Goal: Task Accomplishment & Management: Manage account settings

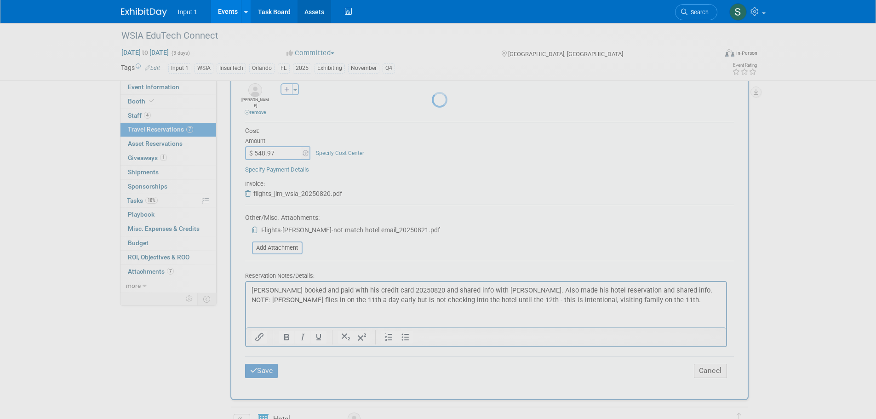
click at [320, 15] on link "Assets" at bounding box center [315, 11] width 34 height 23
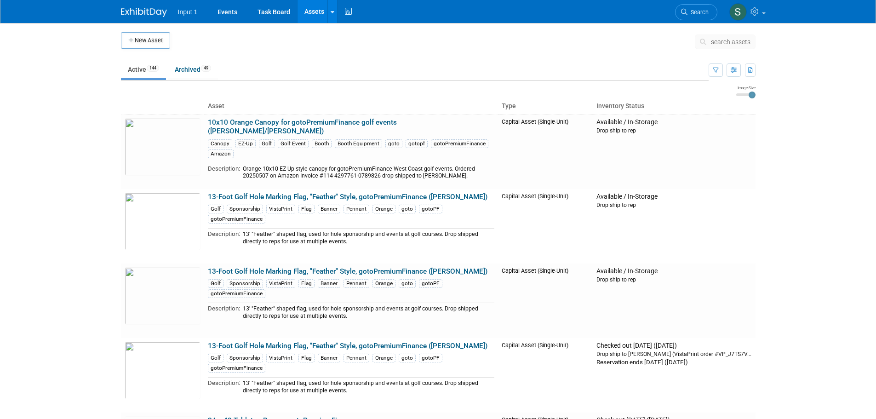
click at [716, 42] on span "search assets" at bounding box center [731, 41] width 40 height 7
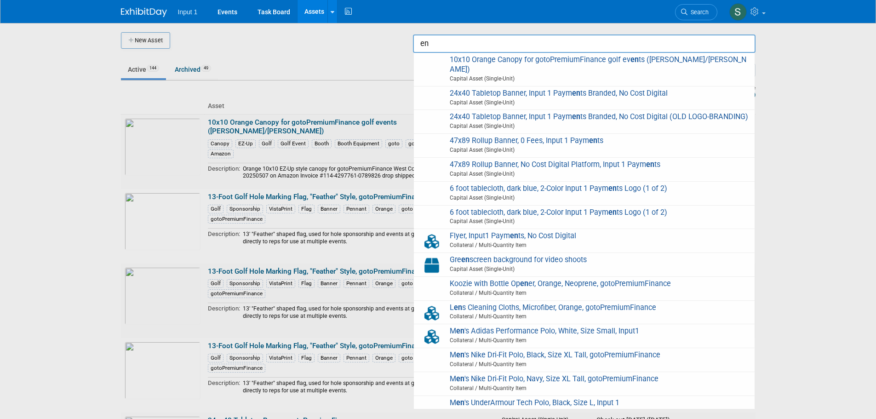
type input "e"
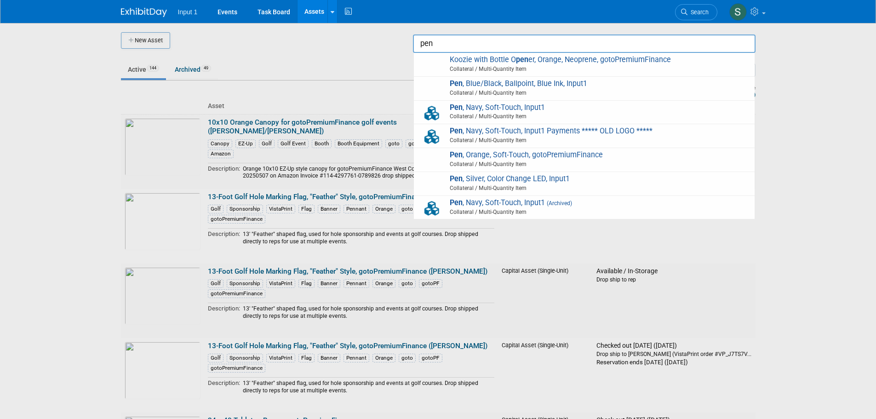
click at [509, 162] on span "Collateral / Multi-Quantity Item" at bounding box center [585, 164] width 329 height 8
type input "Pen, Orange, Soft-Touch, gotoPremiumFinance"
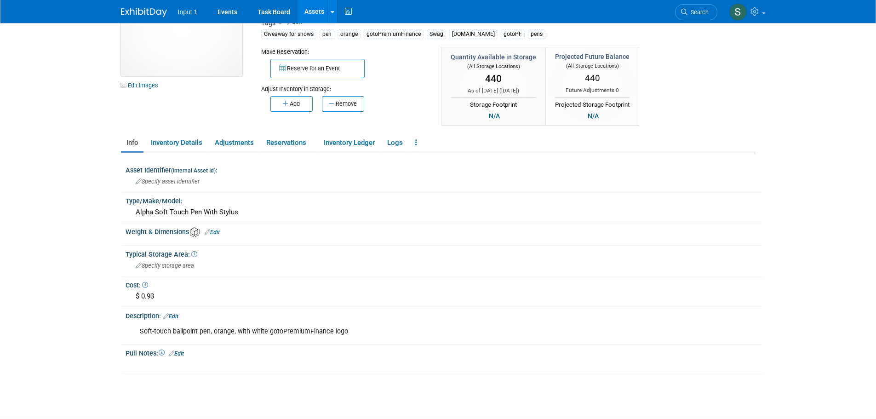
scroll to position [20, 0]
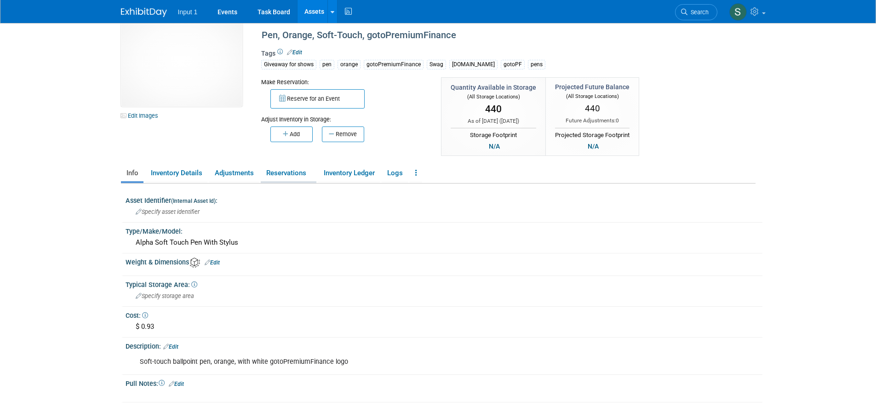
click at [282, 172] on link "Reservations" at bounding box center [289, 173] width 56 height 16
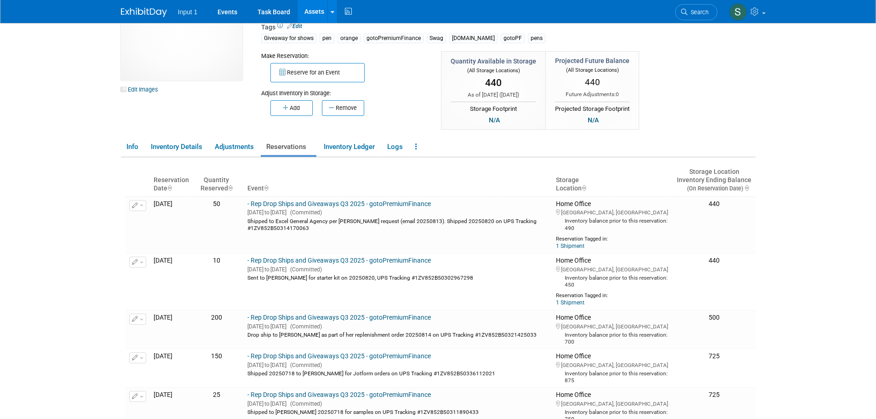
scroll to position [66, 0]
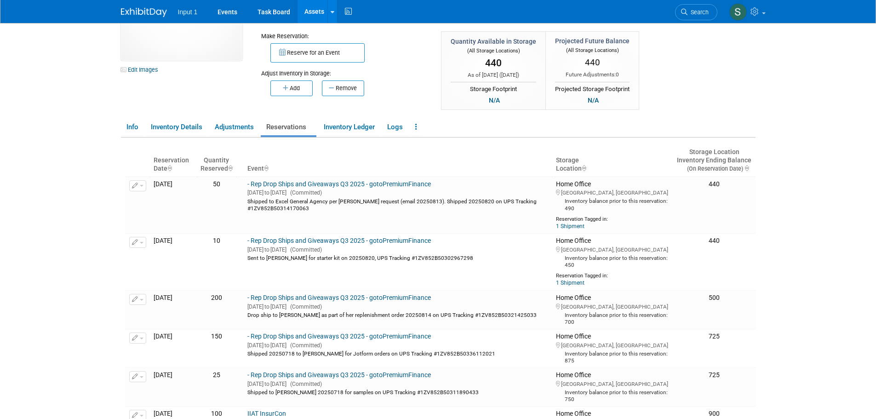
click at [688, 85] on div "10049746-10720756-3eaa9bf8-028a-4a40-8556-0469432f9073.jpg Edit Images Collater…" at bounding box center [438, 40] width 648 height 143
click at [324, 59] on button "Reserve for an Event" at bounding box center [317, 52] width 94 height 19
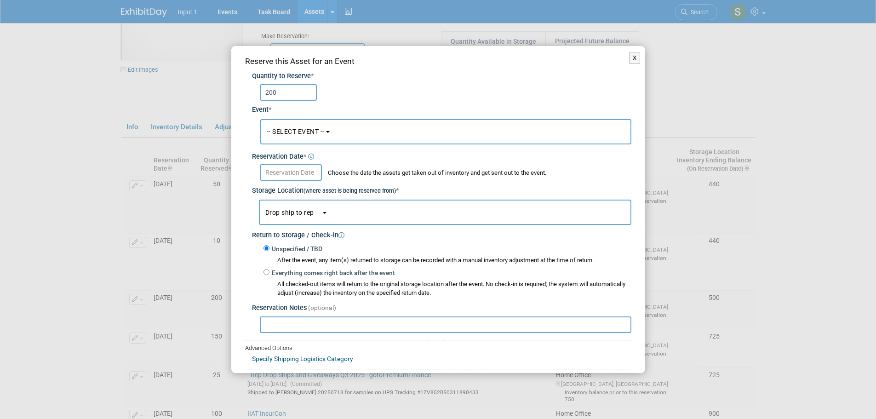
type input "200"
click at [305, 135] on span "-- SELECT EVENT --" at bounding box center [296, 131] width 58 height 7
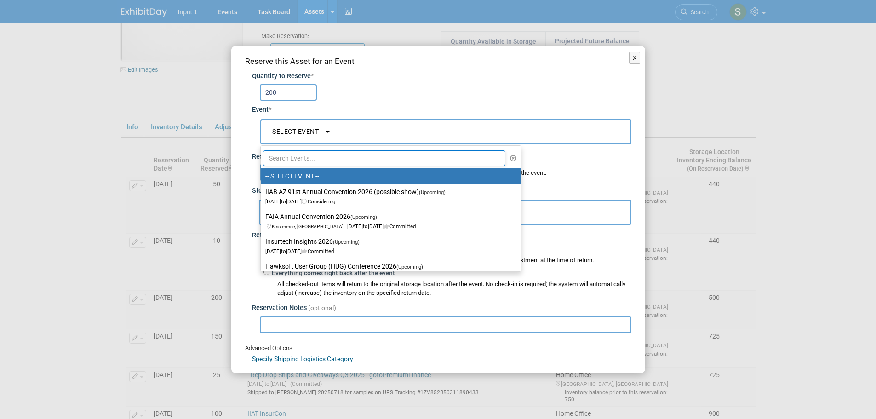
click at [295, 164] on input "text" at bounding box center [384, 158] width 243 height 16
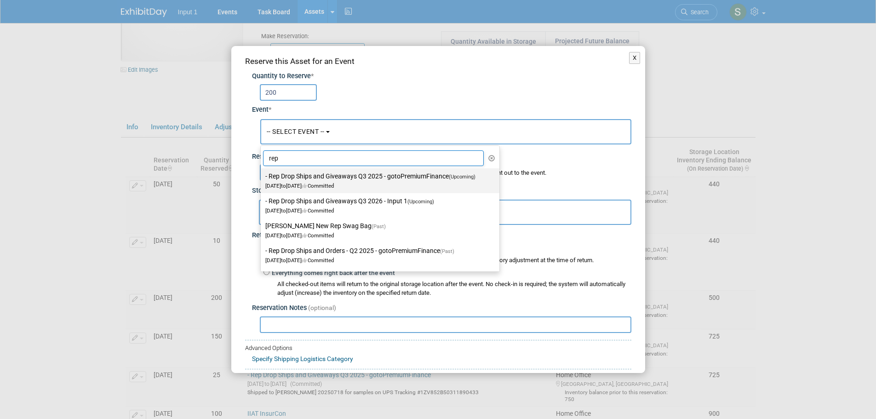
type input "rep"
click at [321, 177] on label "- Rep Drop Ships and Giveaways Q3 2025 - gotoPremiumFinance (Upcoming) [DATE] t…" at bounding box center [377, 180] width 225 height 21
click at [262, 177] on input "- Rep Drop Ships and Giveaways Q3 2025 - gotoPremiumFinance (Upcoming) [DATE] t…" at bounding box center [259, 176] width 6 height 6
select select "11146711"
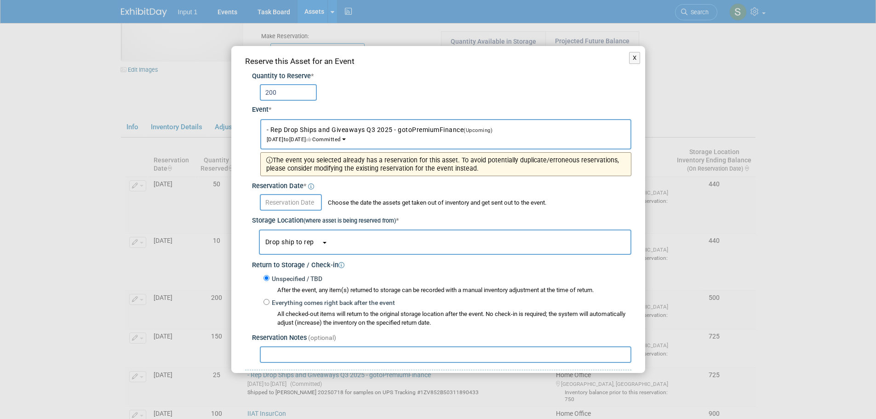
click at [282, 206] on input "text" at bounding box center [291, 202] width 62 height 17
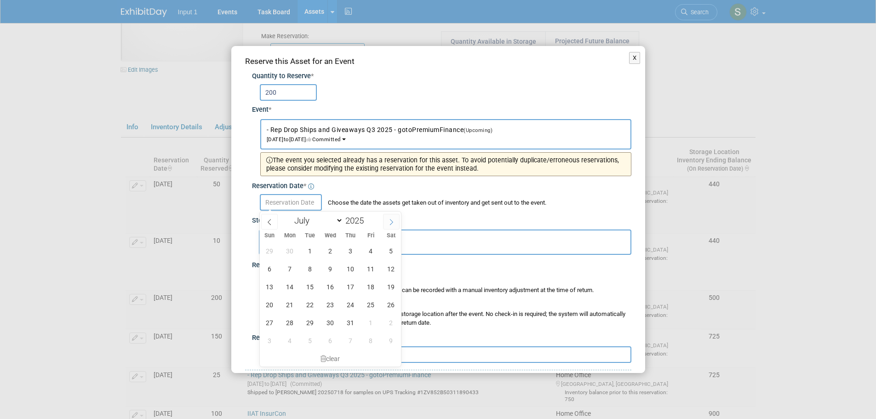
click at [392, 221] on icon at bounding box center [391, 222] width 3 height 6
select select "7"
click at [329, 291] on span "13" at bounding box center [330, 287] width 18 height 18
type input "Aug 13, 2025"
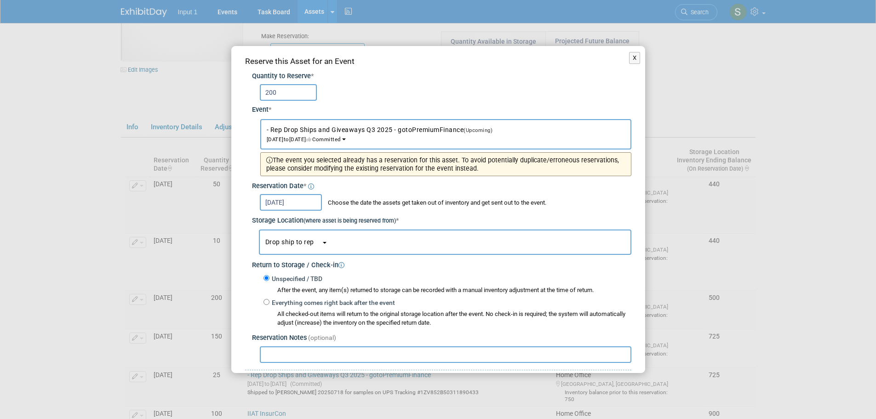
click at [292, 246] on button "Drop ship to rep" at bounding box center [445, 241] width 372 height 25
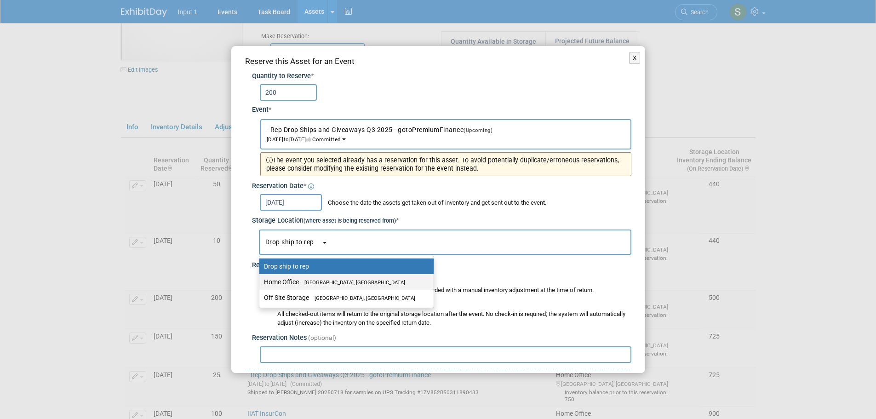
drag, startPoint x: 289, startPoint y: 282, endPoint x: 288, endPoint y: 329, distance: 47.4
click at [289, 281] on label "Home Office Westlake Village, CA" at bounding box center [344, 282] width 160 height 12
click at [261, 281] on input "Home Office Westlake Village, CA" at bounding box center [258, 282] width 6 height 6
select select "11223761"
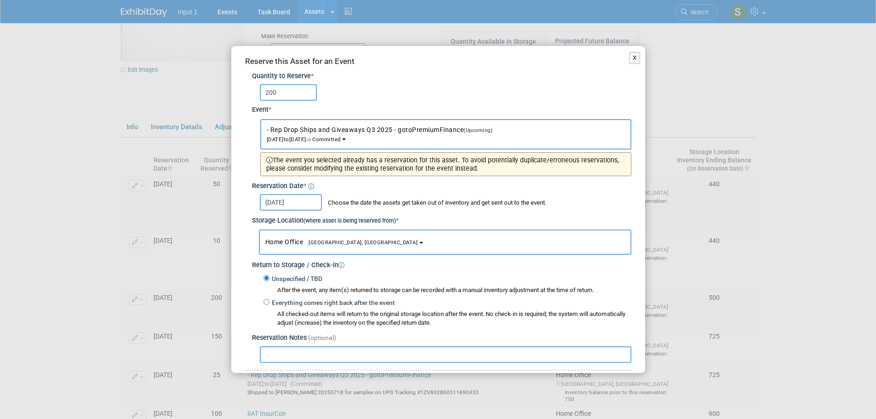
click at [286, 356] on input "text" at bounding box center [446, 354] width 372 height 17
paste input "1ZV852B50308938451"
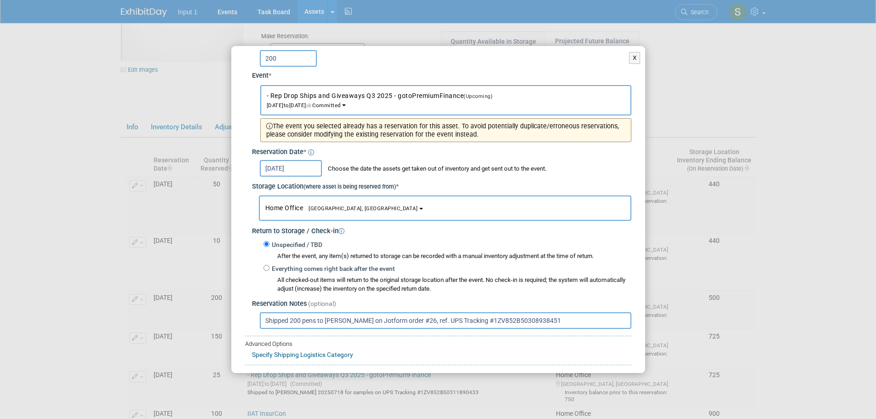
scroll to position [80, 0]
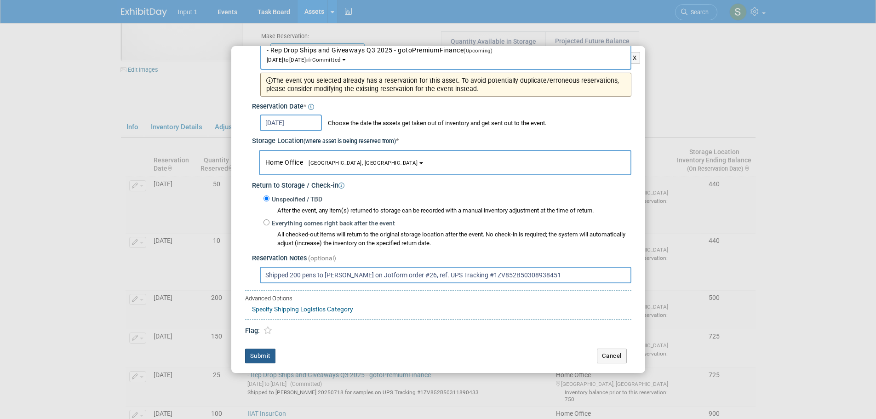
type input "Shipped 200 pens to Jessica on Jotform order #26, ref. UPS Tracking #1ZV852B503…"
click at [263, 356] on button "Submit" at bounding box center [260, 356] width 30 height 15
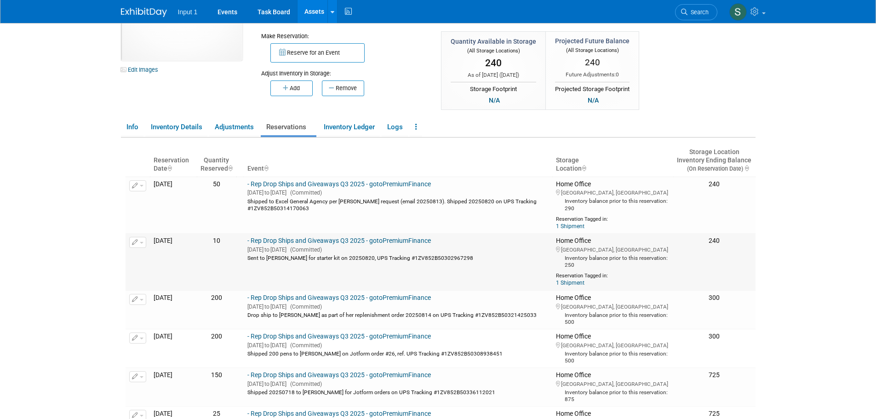
scroll to position [112, 0]
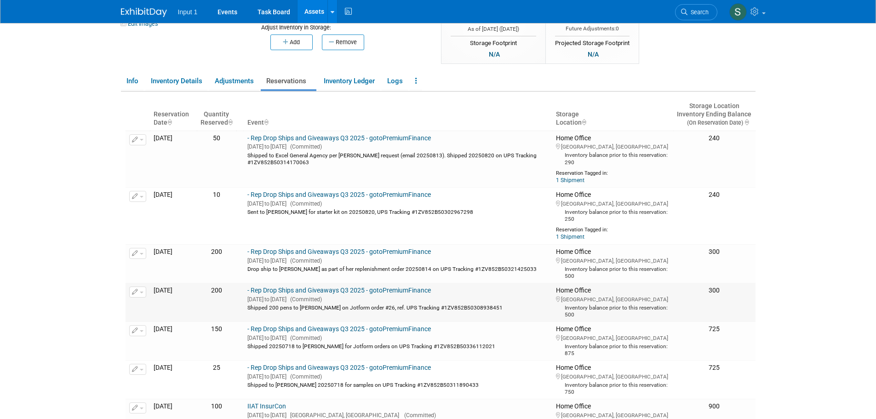
drag, startPoint x: 499, startPoint y: 308, endPoint x: 268, endPoint y: 311, distance: 230.9
click at [268, 311] on div "Shipped 200 pens to Jessica on Jotform order #26, ref. UPS Tracking #1ZV852B503…" at bounding box center [397, 307] width 301 height 8
copy div "Shipped 200 pens to Jessica on Jotform order #26, ref. UPS Tracking #1ZV852B503…"
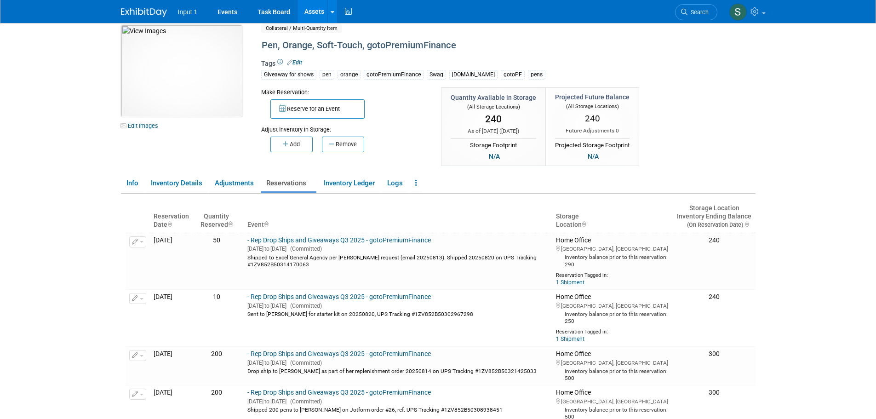
scroll to position [0, 0]
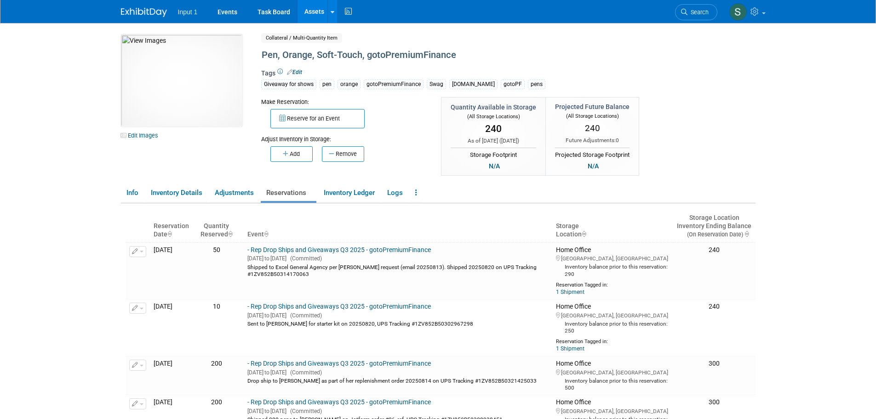
click at [316, 18] on link "Assets" at bounding box center [315, 11] width 34 height 23
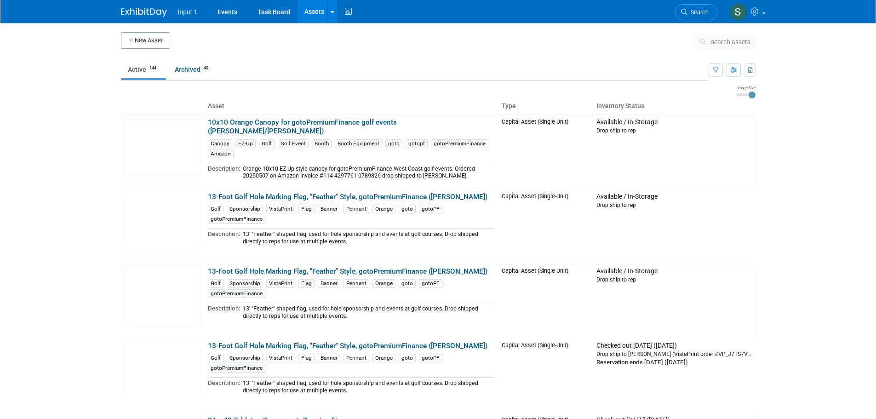
click at [714, 46] on button "search assets" at bounding box center [725, 41] width 61 height 15
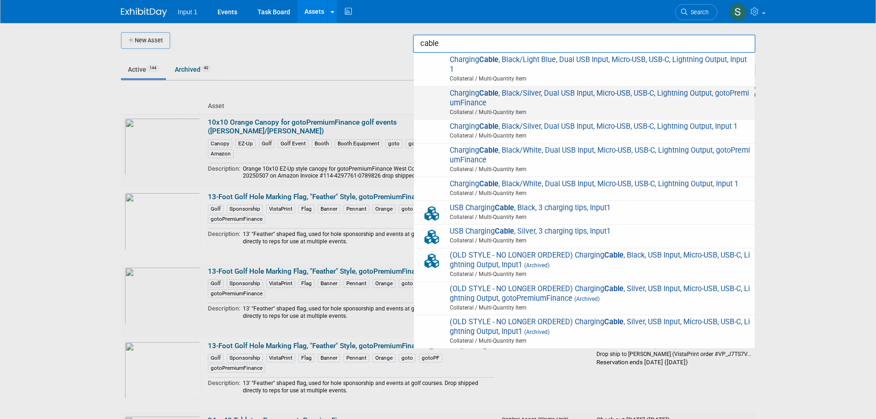
click at [498, 98] on span "Charging Cable , Black/Silver, Dual USB Input, Micro-USB, USB-C, Lightning Outp…" at bounding box center [584, 103] width 332 height 29
type input "Charging Cable, Black/Silver, Dual USB Input, Micro-USB, USB-C, Lightning Outpu…"
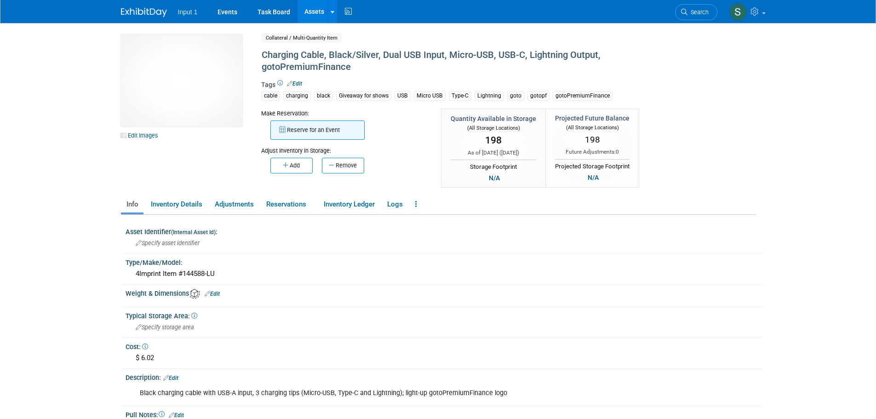
click at [311, 131] on button "Reserve for an Event" at bounding box center [317, 129] width 94 height 19
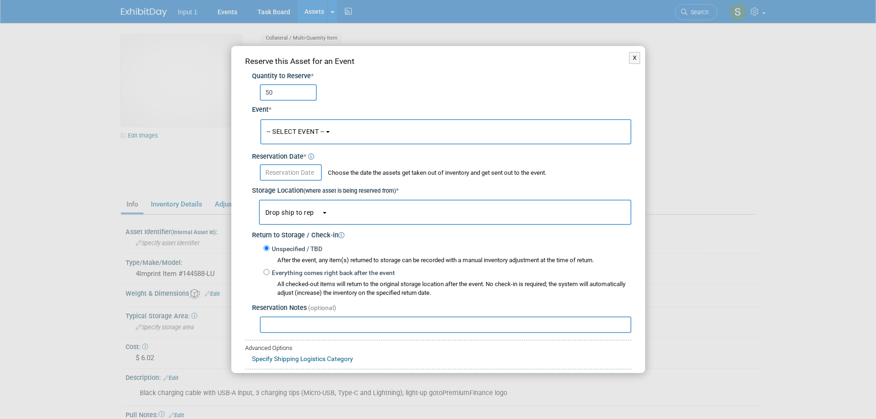
type input "50"
click at [343, 131] on button "-- SELECT EVENT --" at bounding box center [445, 131] width 371 height 25
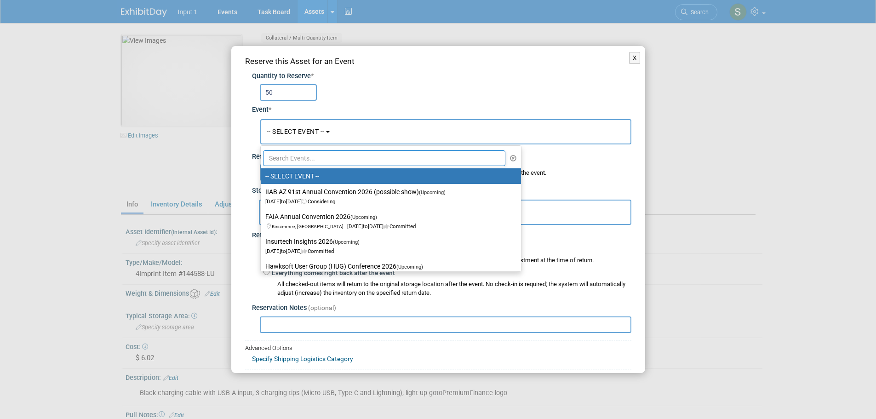
click at [298, 161] on input "text" at bounding box center [384, 158] width 243 height 16
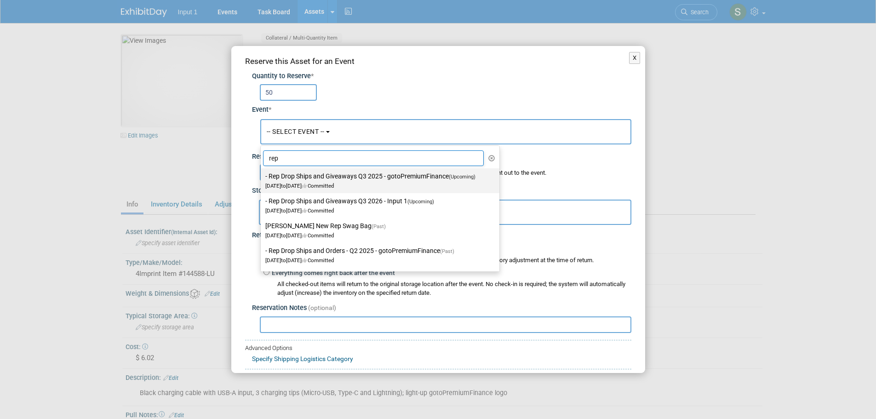
type input "rep"
click at [318, 174] on label "- Rep Drop Ships and Giveaways Q3 2025 - gotoPremiumFinance (Upcoming) Jul 1, 2…" at bounding box center [377, 180] width 225 height 21
click at [262, 174] on input "- Rep Drop Ships and Giveaways Q3 2025 - gotoPremiumFinance (Upcoming) Jul 1, 2…" at bounding box center [259, 176] width 6 height 6
select select "11146711"
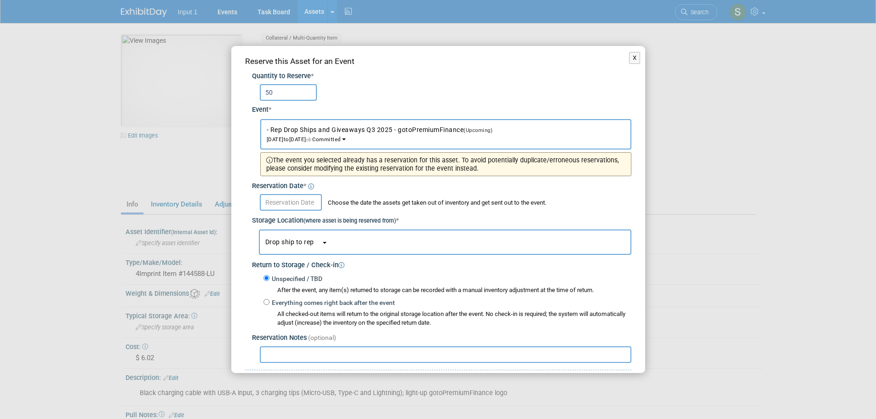
click at [292, 207] on input "text" at bounding box center [291, 202] width 62 height 17
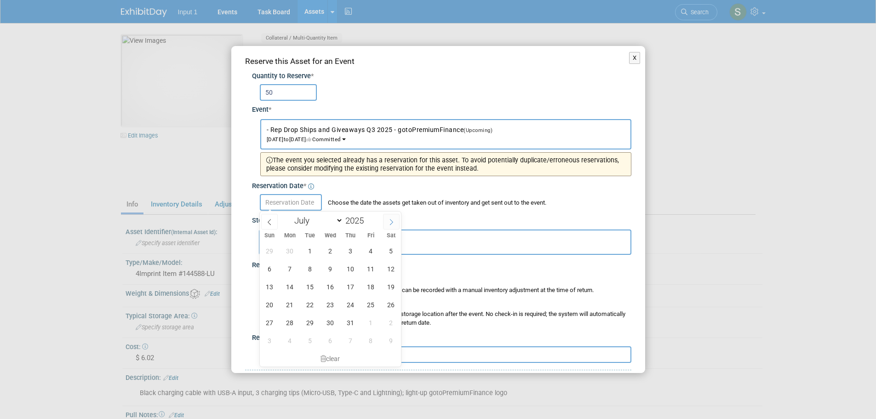
click at [394, 224] on icon at bounding box center [391, 222] width 6 height 6
select select "7"
click at [330, 286] on span "13" at bounding box center [330, 287] width 18 height 18
type input "Aug 13, 2025"
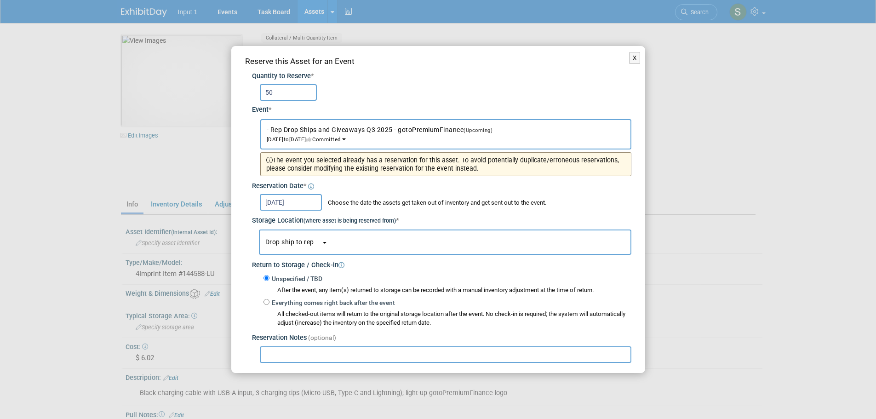
click at [309, 246] on button "Drop ship to rep" at bounding box center [445, 241] width 372 height 25
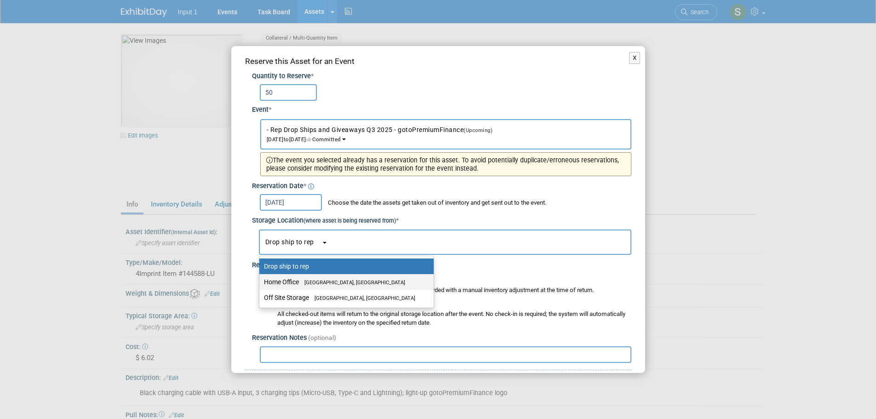
click at [294, 280] on label "Home Office [GEOGRAPHIC_DATA], [GEOGRAPHIC_DATA]" at bounding box center [344, 282] width 160 height 12
click at [261, 280] on input "Home Office [GEOGRAPHIC_DATA], [GEOGRAPHIC_DATA]" at bounding box center [258, 282] width 6 height 6
select select "11223761"
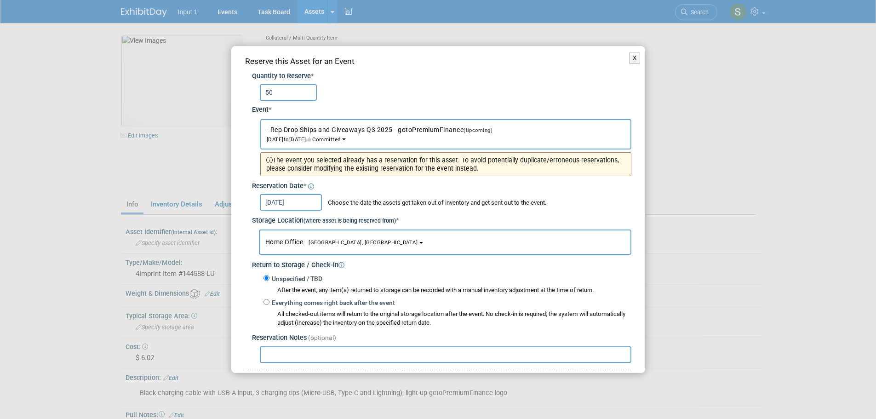
click at [293, 361] on input "text" at bounding box center [446, 354] width 372 height 17
paste input "Shipped 200 pens to Jessica on Jotform order #26, ref. UPS Tracking #1ZV852B503…"
drag, startPoint x: 316, startPoint y: 355, endPoint x: 290, endPoint y: 350, distance: 26.5
click at [290, 350] on input "Shipped 200 pens to Jessica on Jotform order #26, ref. UPS Tracking #1ZV852B503…" at bounding box center [446, 354] width 372 height 17
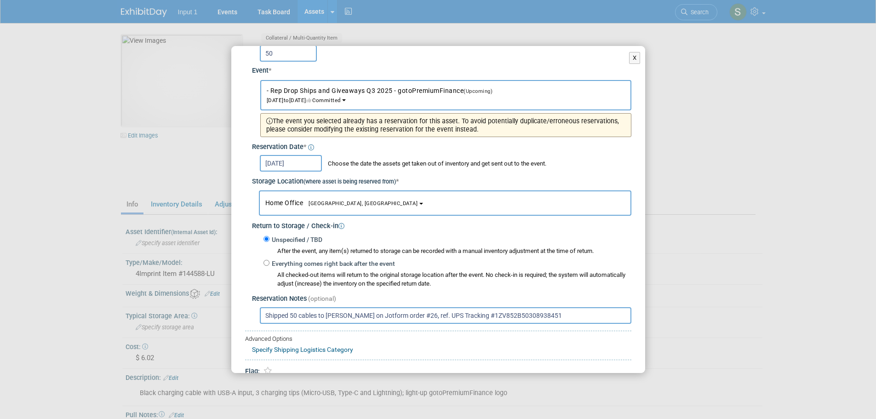
scroll to position [80, 0]
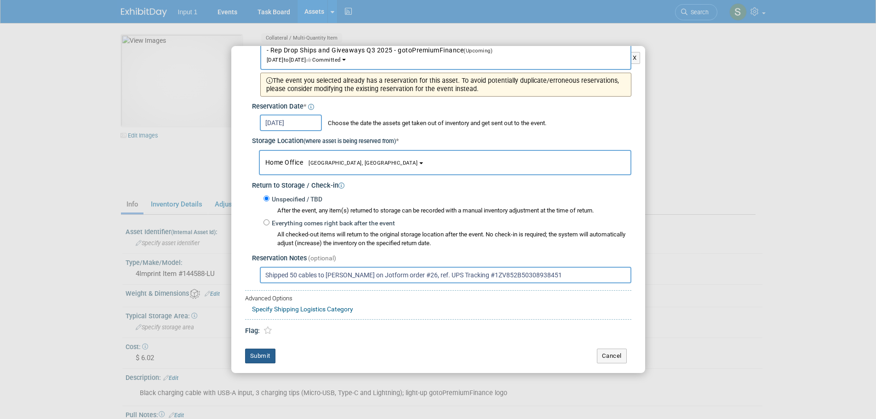
type input "Shipped 50 cables to Jessica on Jotform order #26, ref. UPS Tracking #1ZV852B50…"
click at [261, 354] on button "Submit" at bounding box center [260, 356] width 30 height 15
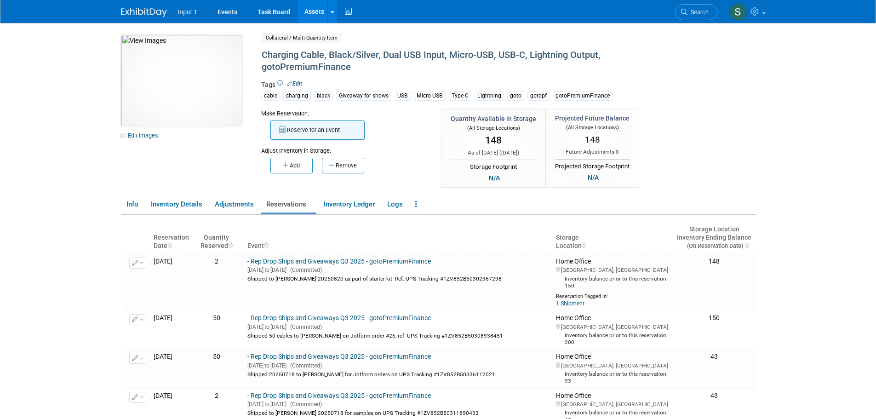
click at [297, 132] on button "Reserve for an Event" at bounding box center [317, 129] width 94 height 19
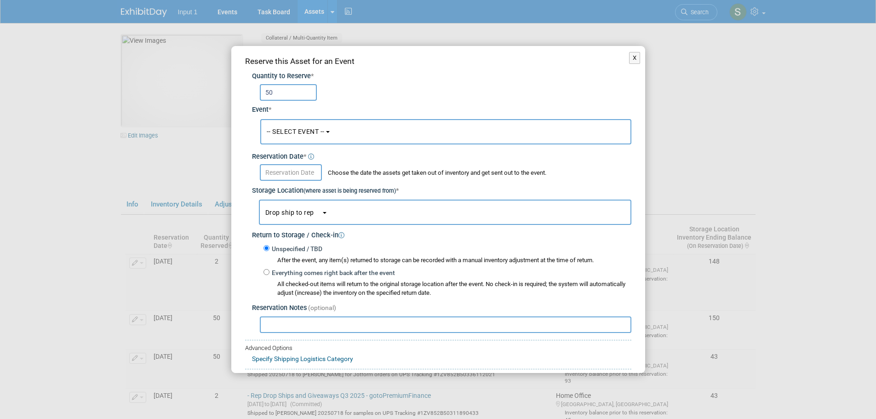
type input "50"
click at [323, 132] on span "-- SELECT EVENT --" at bounding box center [296, 131] width 58 height 7
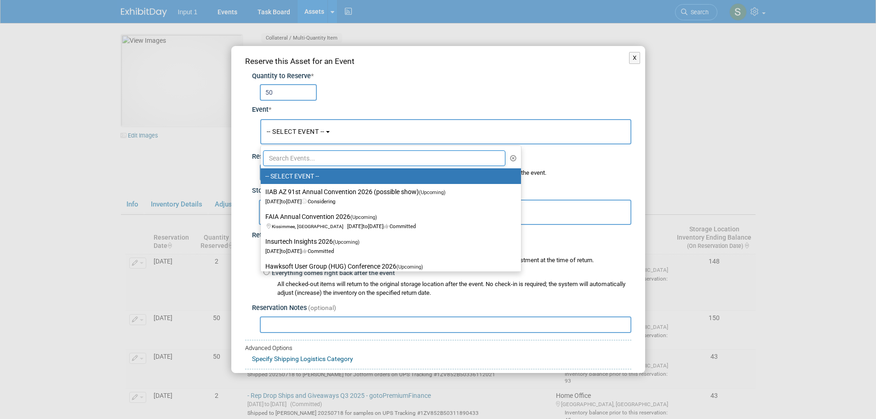
click at [294, 166] on ul "-- SELECT EVENT -- IIAB AZ 91st Annual Convention 2026 (possible show) (Upcomin…" at bounding box center [390, 208] width 261 height 126
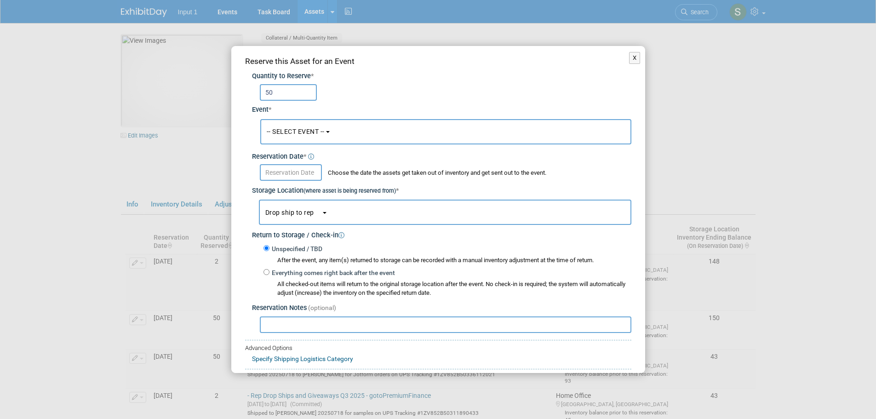
click at [292, 143] on button "-- SELECT EVENT --" at bounding box center [445, 131] width 371 height 25
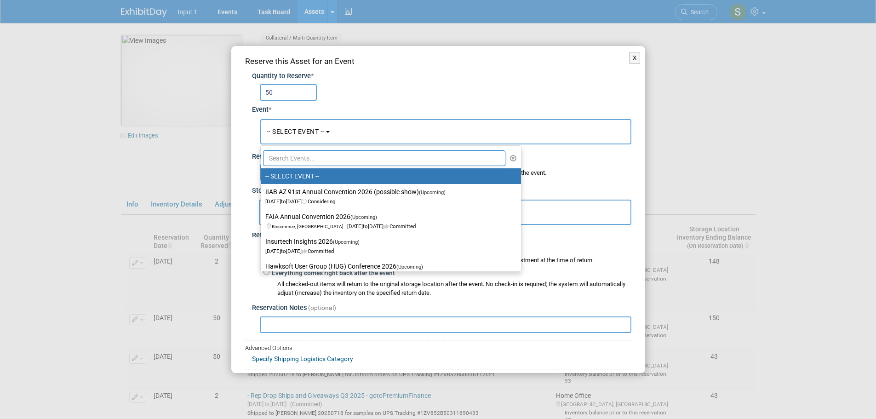
click at [293, 162] on input "text" at bounding box center [384, 158] width 243 height 16
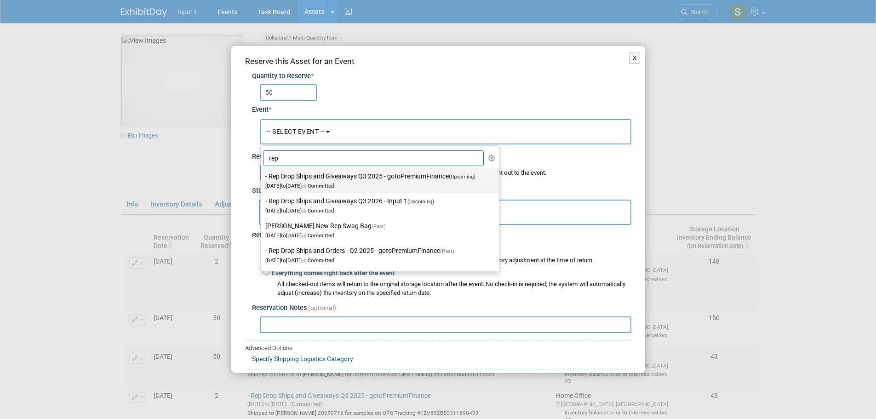
type input "rep"
click at [353, 180] on label "- Rep Drop Ships and Giveaways Q3 2025 - gotoPremiumFinance (Upcoming) Jul 1, 2…" at bounding box center [377, 180] width 225 height 21
click at [262, 179] on input "- Rep Drop Ships and Giveaways Q3 2025 - gotoPremiumFinance (Upcoming) Jul 1, 2…" at bounding box center [259, 176] width 6 height 6
select select "11146711"
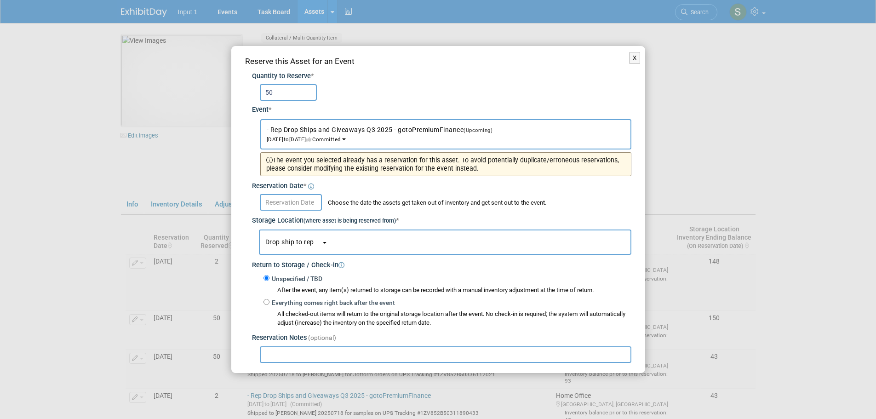
click at [299, 201] on input "text" at bounding box center [291, 202] width 62 height 17
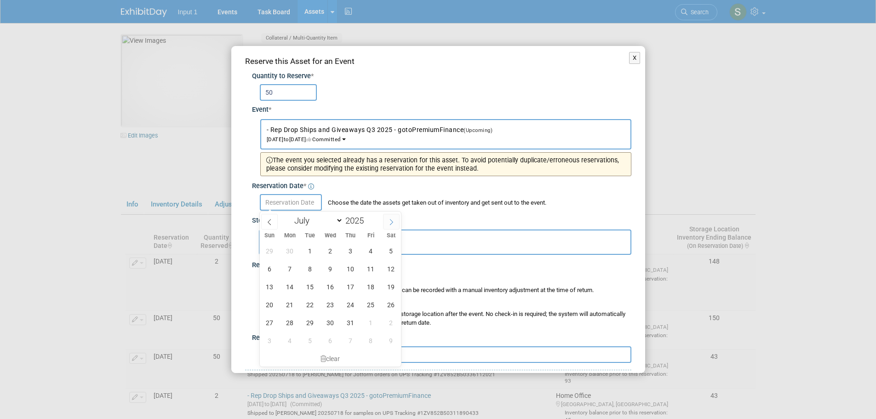
click at [393, 221] on icon at bounding box center [391, 222] width 6 height 6
select select "7"
click at [328, 291] on span "13" at bounding box center [330, 287] width 18 height 18
type input "Aug 13, 2025"
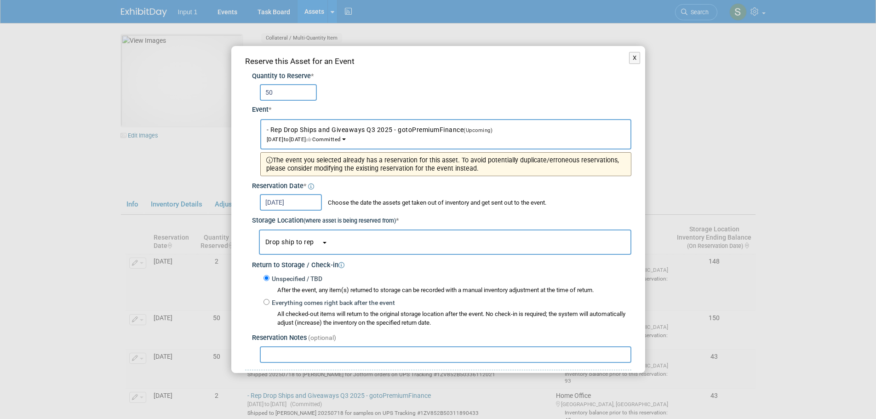
click at [316, 240] on span "button" at bounding box center [317, 243] width 7 height 6
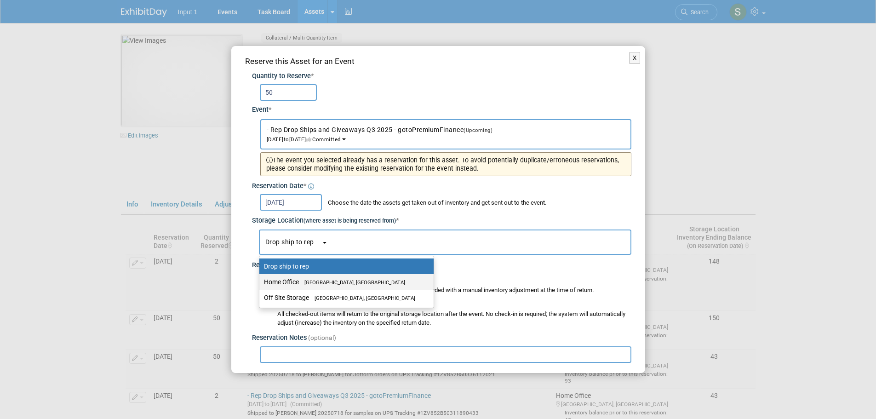
click at [301, 281] on span "[GEOGRAPHIC_DATA], [GEOGRAPHIC_DATA]" at bounding box center [352, 283] width 106 height 6
click at [261, 281] on input "Home Office Westlake Village, CA" at bounding box center [258, 282] width 6 height 6
select select "11223761"
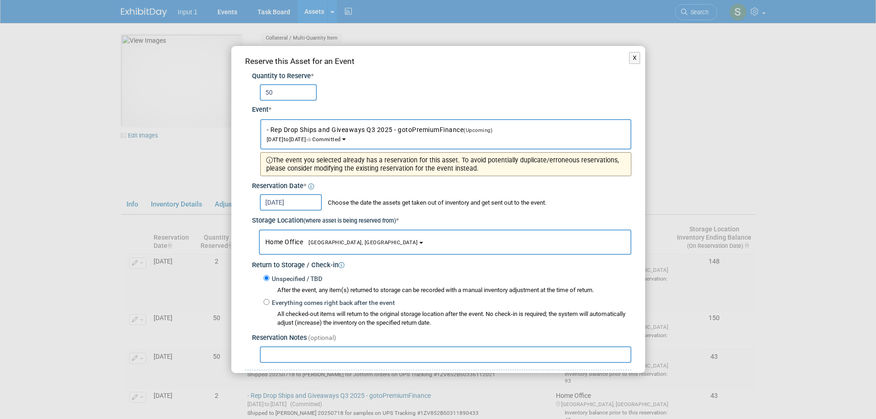
click at [297, 345] on div at bounding box center [441, 353] width 379 height 20
click at [315, 352] on input "text" at bounding box center [446, 354] width 372 height 17
click at [338, 354] on input "Shipped to Lori 20250813 on UPS Tracking #" at bounding box center [446, 354] width 372 height 17
click at [461, 355] on input "Shipped to Lori 20250813 for her email order on UPS Tracking #" at bounding box center [446, 354] width 372 height 17
paste input "1ZV852B50320967441"
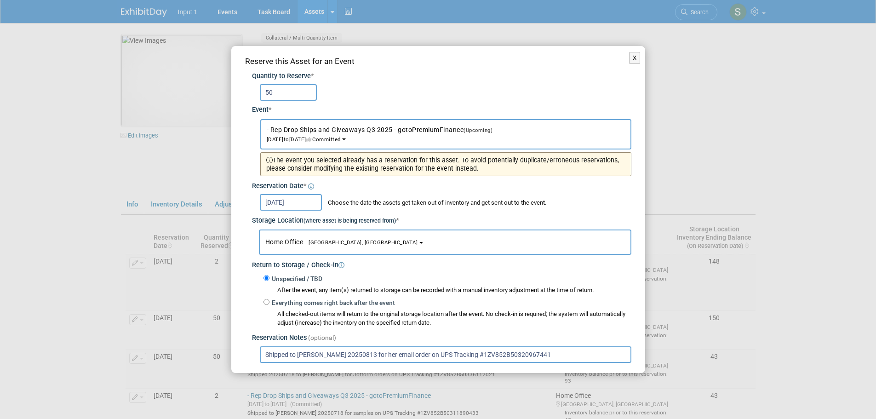
drag, startPoint x: 517, startPoint y: 350, endPoint x: 253, endPoint y: 342, distance: 264.1
click at [253, 342] on div "Quantity to Reserve * 50 Event * -- SELECT EVENT --" at bounding box center [438, 215] width 386 height 296
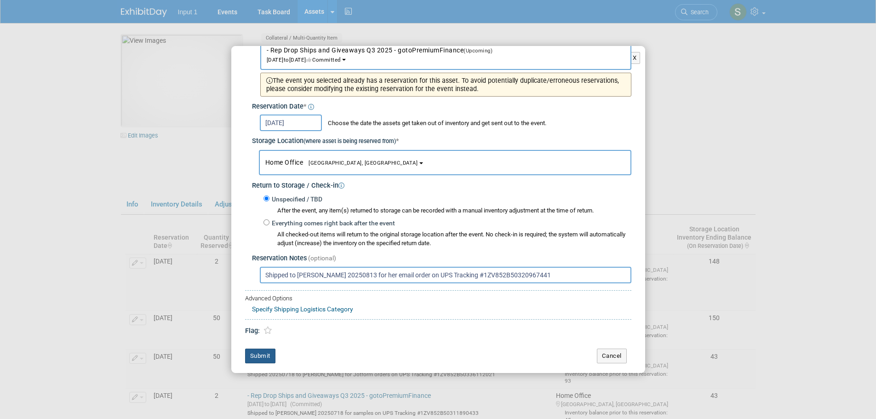
type input "Shipped to Lori 20250813 for her email order on UPS Tracking #1ZV852B50320967441"
click at [268, 354] on button "Submit" at bounding box center [260, 356] width 30 height 15
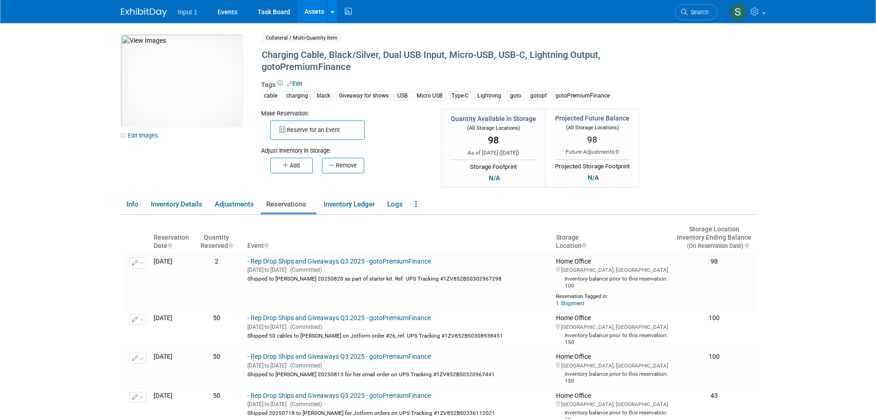
click at [712, 112] on div "10049746-10721077-33746e59-ab06-4a5c-ac0b-e0cead3a06a7.jpg Edit Images Collater…" at bounding box center [438, 111] width 648 height 155
click at [329, 14] on link at bounding box center [332, 11] width 10 height 23
click at [348, 46] on link "Search Assets" at bounding box center [368, 46] width 81 height 13
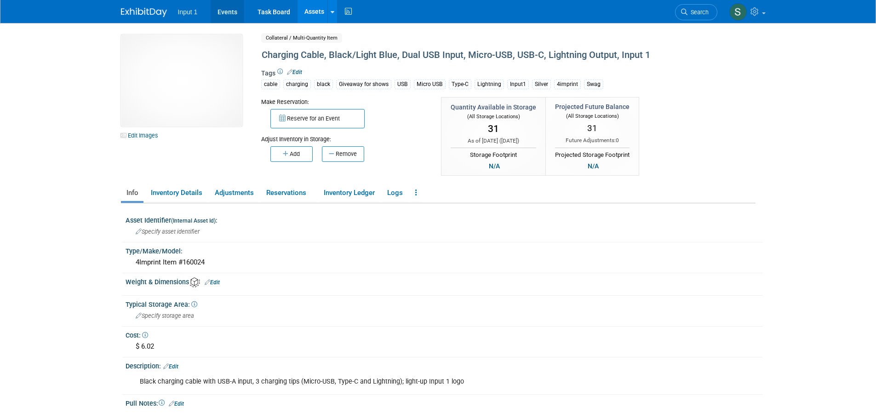
click at [227, 9] on link "Events" at bounding box center [228, 11] width 34 height 23
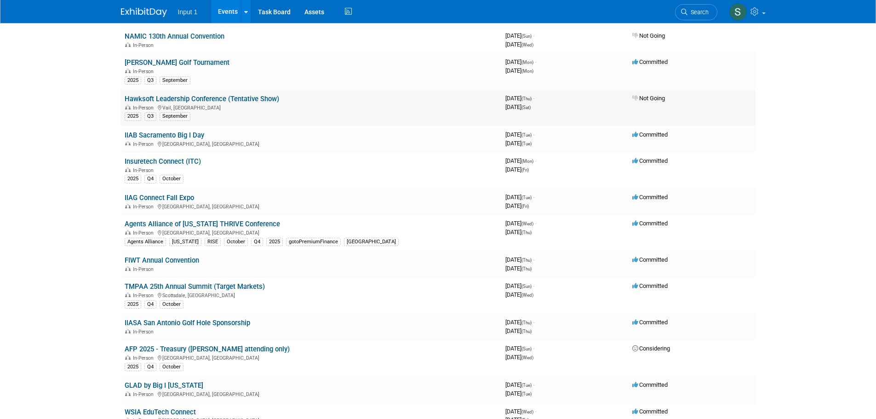
scroll to position [322, 0]
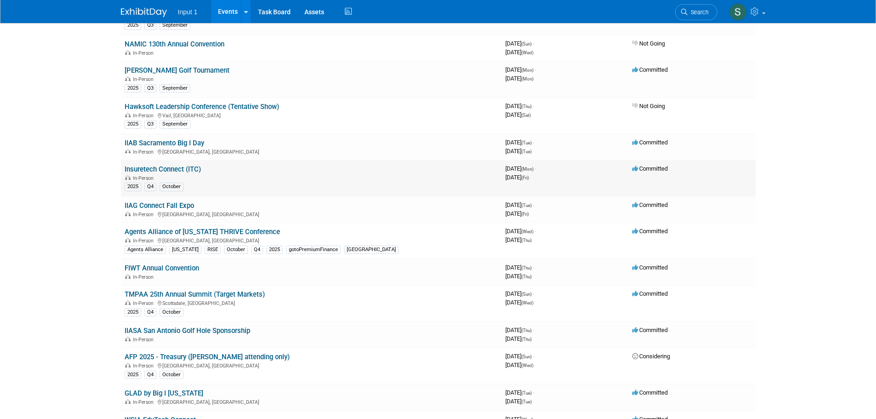
click at [179, 165] on link "Insuretech Connect (ITC)" at bounding box center [163, 169] width 76 height 8
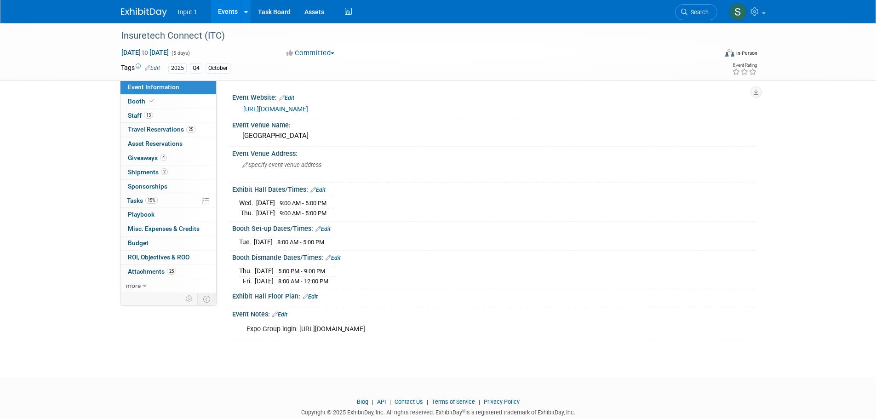
click at [425, 216] on div "Wed. Oct 15, 2025 9:00 AM - 5:00 PM Thu. Oct 16, 2025 9:00 AM - 5:00 PM" at bounding box center [493, 206] width 509 height 22
click at [312, 11] on link "Assets" at bounding box center [315, 11] width 34 height 23
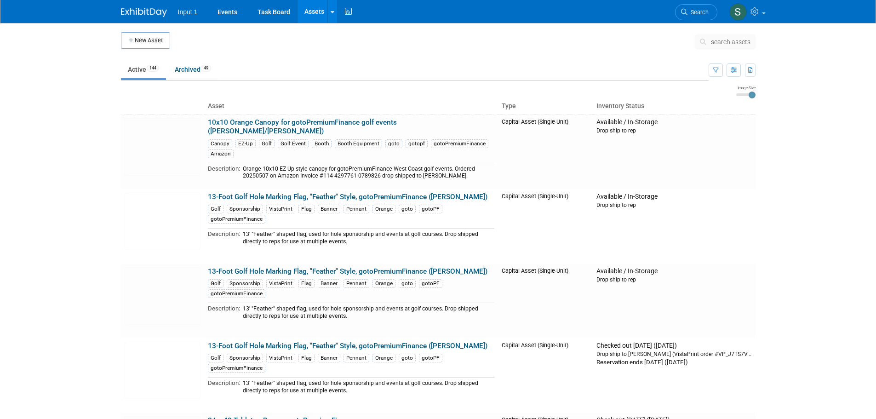
click at [728, 41] on span "search assets" at bounding box center [731, 41] width 40 height 7
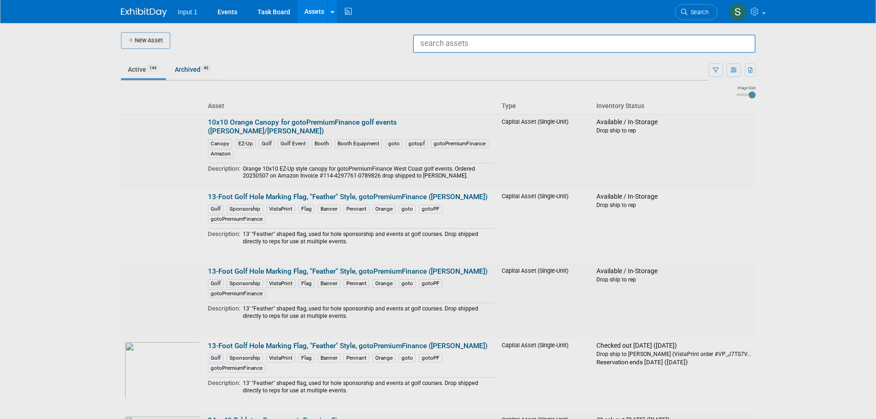
type input "v"
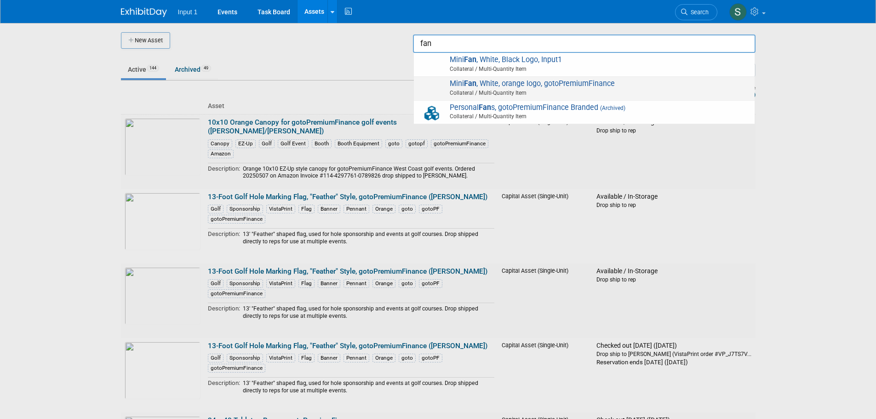
click at [521, 85] on span "Mini Fan , White, orange logo, gotoPremiumFinance Collateral / Multi-Quantity I…" at bounding box center [584, 88] width 332 height 19
type input "Mini Fan, White, orange logo, gotoPremiumFinance"
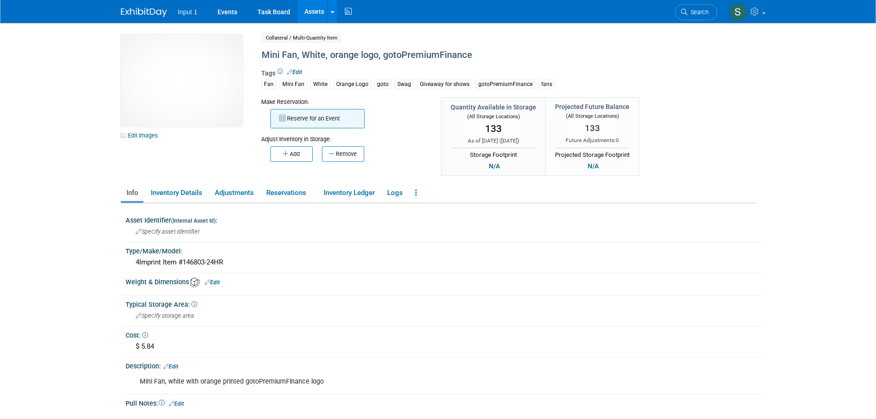
click at [301, 119] on button "Reserve for an Event" at bounding box center [317, 118] width 94 height 19
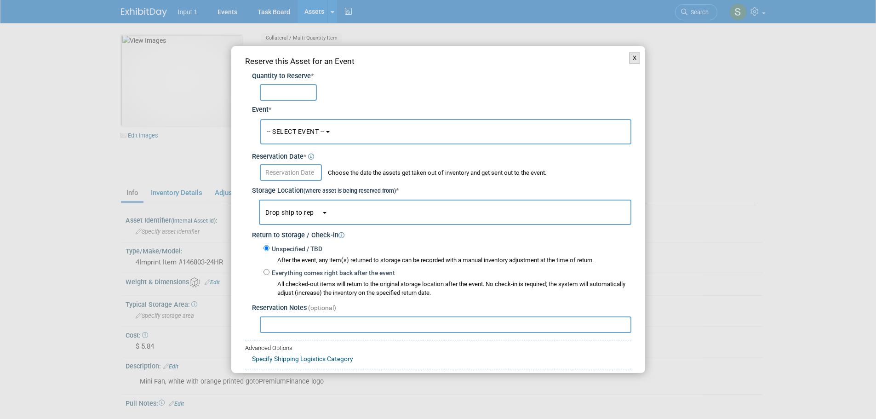
click at [629, 57] on button "X" at bounding box center [634, 58] width 11 height 12
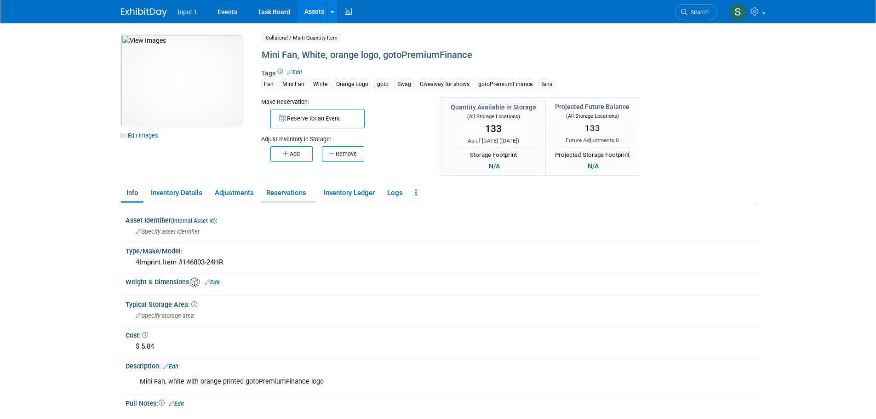
click at [275, 194] on link "Reservations" at bounding box center [289, 193] width 56 height 16
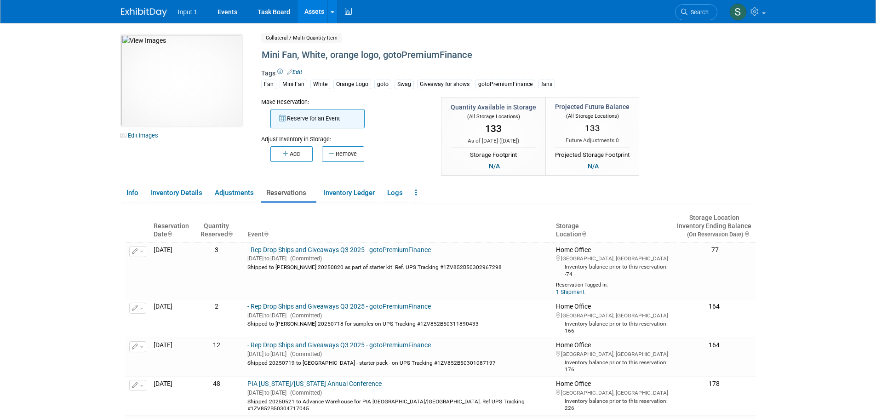
click at [304, 109] on button "Reserve for an Event" at bounding box center [317, 118] width 94 height 19
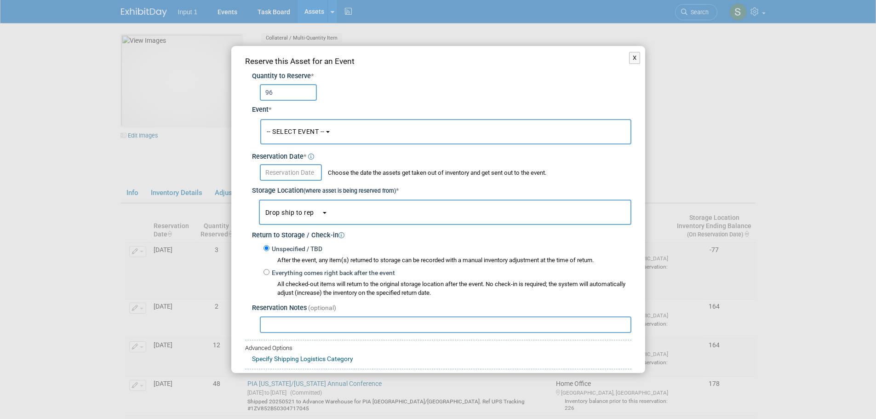
type input "96"
click at [317, 138] on button "-- SELECT EVENT --" at bounding box center [445, 131] width 371 height 25
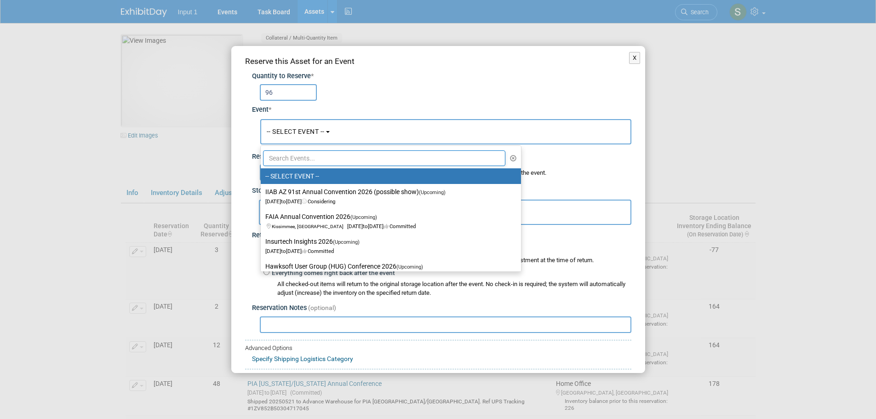
click at [296, 163] on input "text" at bounding box center [384, 158] width 243 height 16
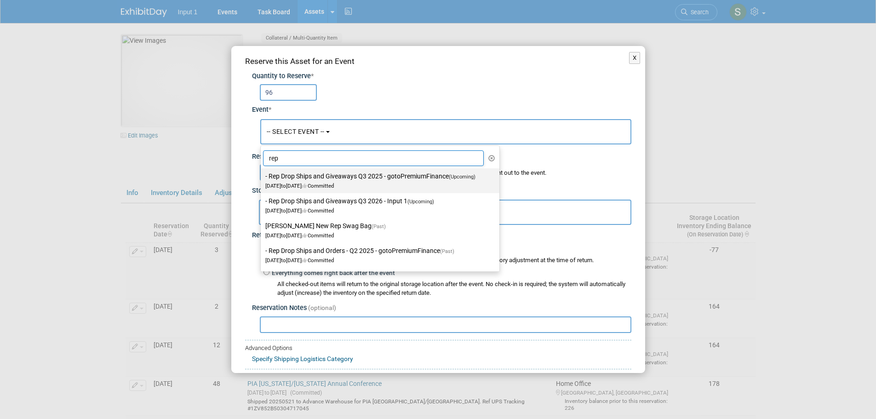
type input "rep"
click at [322, 177] on label "- Rep Drop Ships and Giveaways Q3 2025 - gotoPremiumFinance (Upcoming) Jul 1, 2…" at bounding box center [377, 180] width 225 height 21
click at [262, 177] on input "- Rep Drop Ships and Giveaways Q3 2025 - gotoPremiumFinance (Upcoming) Jul 1, 2…" at bounding box center [259, 176] width 6 height 6
select select "11146711"
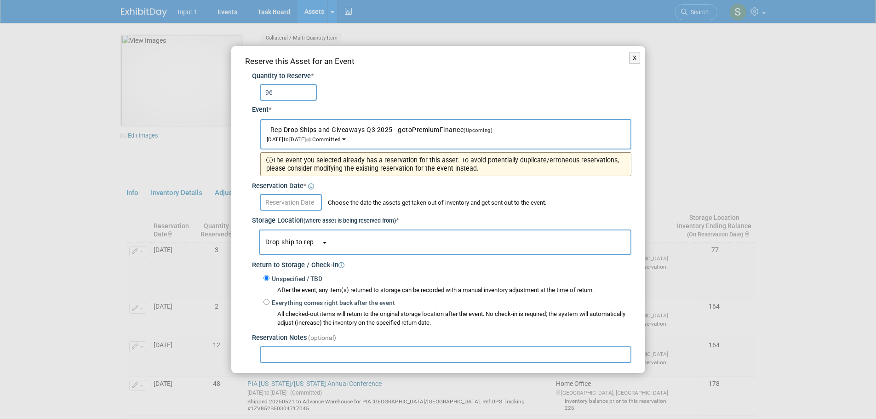
click at [286, 206] on input "text" at bounding box center [291, 202] width 62 height 17
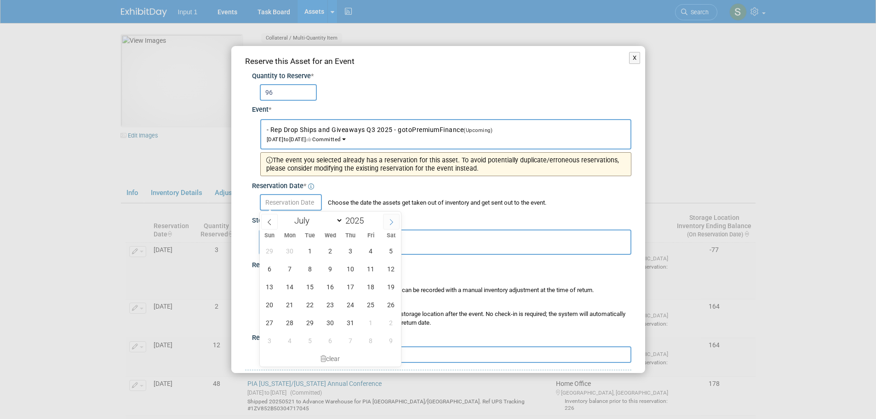
click at [394, 220] on icon at bounding box center [391, 222] width 6 height 6
select select "7"
click at [327, 286] on span "13" at bounding box center [330, 287] width 18 height 18
type input "Aug 13, 2025"
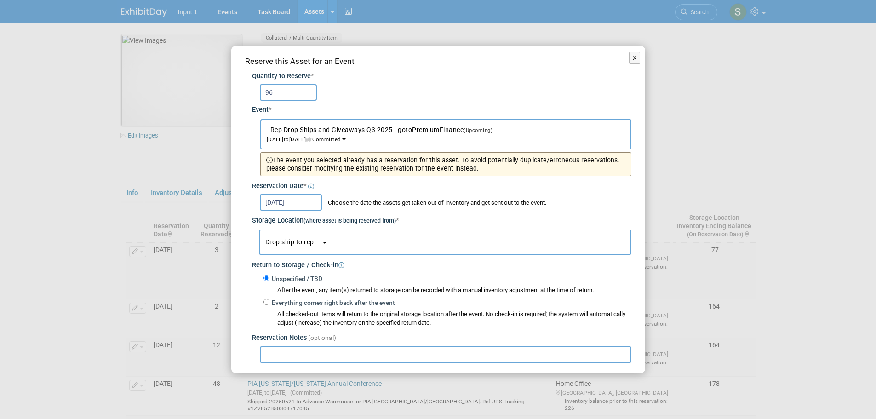
click at [283, 354] on input "text" at bounding box center [446, 354] width 372 height 17
paste input "Shipped to Lori 20250813 for her email order on UPS Tracking #1ZV852B50320967441"
type input "Shipped to Lori 20250813 for her email order on UPS Tracking #1ZV852B50320967441"
click at [305, 244] on span "Drop ship to rep" at bounding box center [293, 241] width 56 height 7
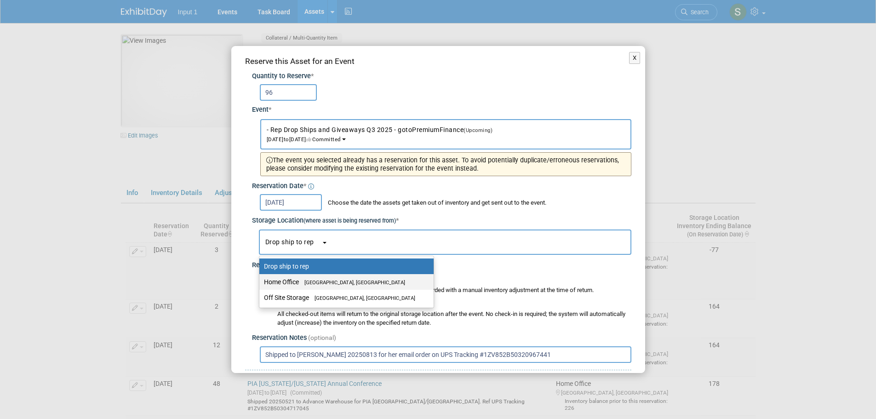
click at [303, 283] on span "[GEOGRAPHIC_DATA], [GEOGRAPHIC_DATA]" at bounding box center [352, 283] width 106 height 6
click at [261, 283] on input "Home Office Westlake Village, CA" at bounding box center [258, 282] width 6 height 6
select select "11223761"
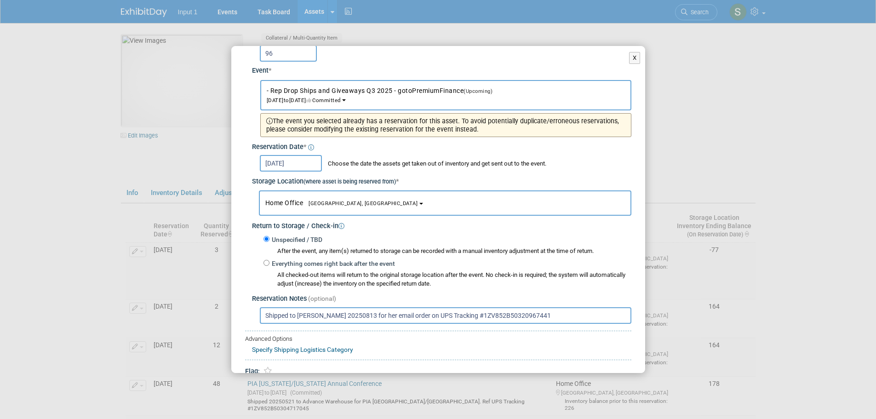
scroll to position [80, 0]
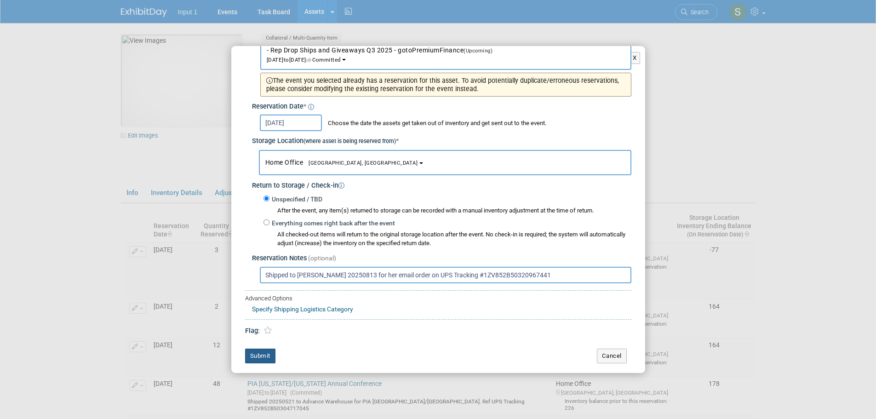
click at [256, 354] on button "Submit" at bounding box center [260, 356] width 30 height 15
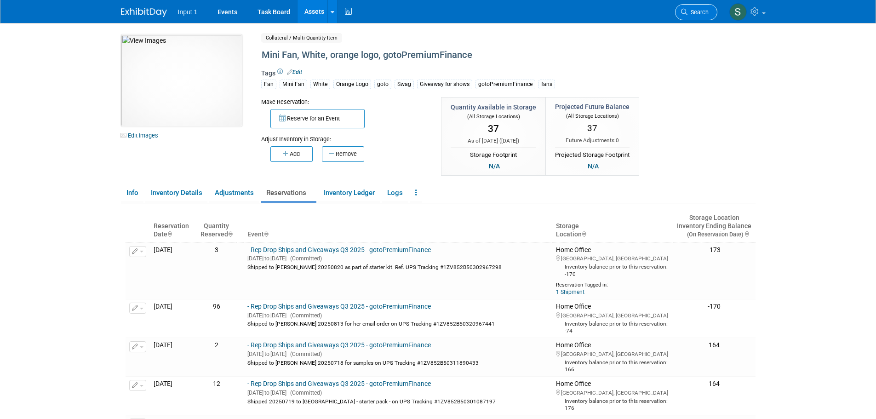
click at [699, 17] on link "Search" at bounding box center [696, 12] width 42 height 16
click at [315, 10] on link "Assets" at bounding box center [315, 11] width 34 height 23
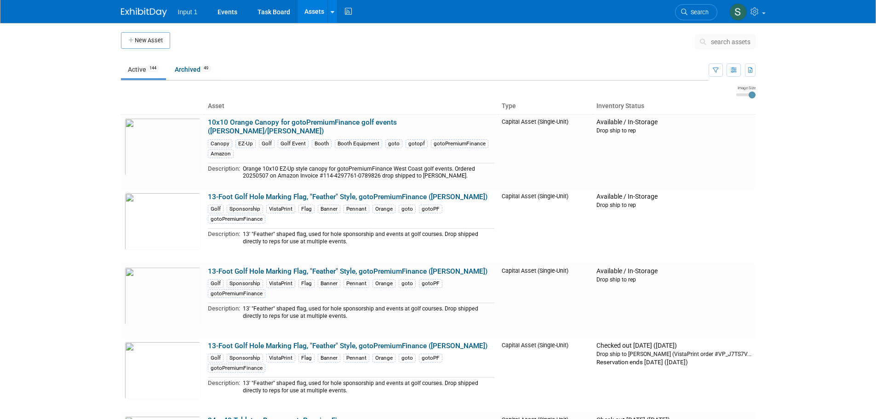
click at [718, 41] on span "search assets" at bounding box center [731, 41] width 40 height 7
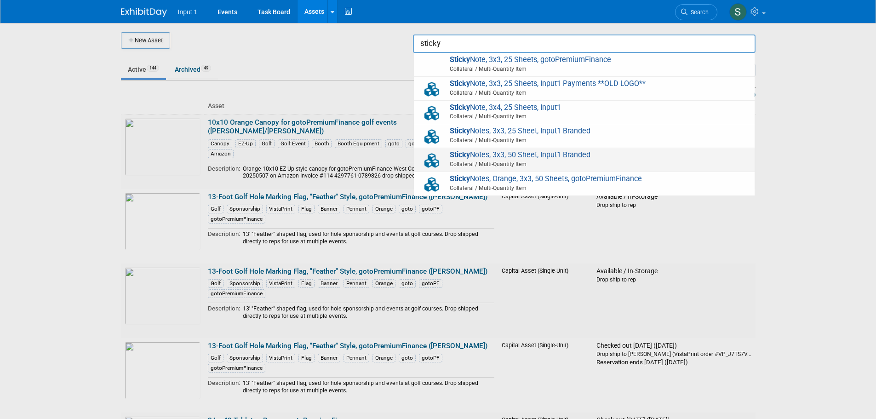
click at [496, 161] on span "Collateral / Multi-Quantity Item" at bounding box center [585, 164] width 329 height 8
type input "Sticky Notes, 3x3, 50 Sheet, Input1 Branded"
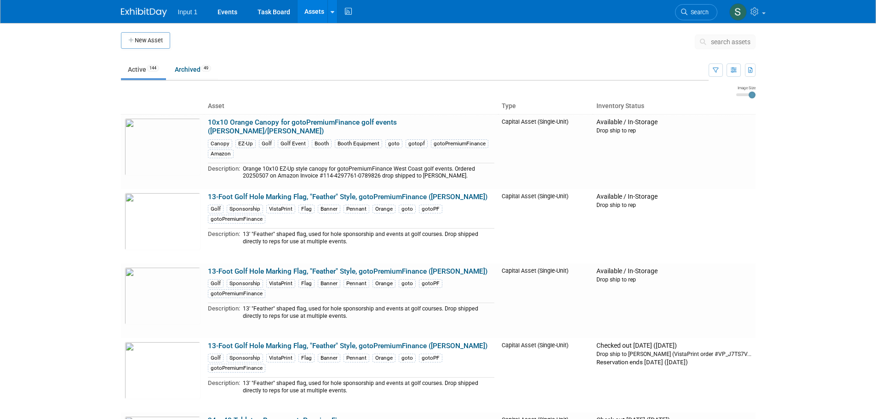
click at [721, 38] on span "search assets" at bounding box center [731, 41] width 40 height 7
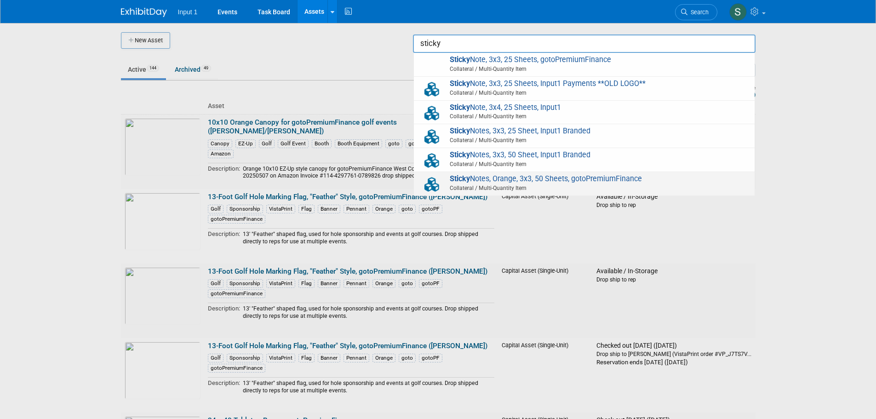
click at [498, 183] on span "Sticky Notes, Orange, 3x3, 50 Sheets, gotoPremiumFinance Collateral / Multi-Qua…" at bounding box center [584, 183] width 332 height 19
type input "Sticky Notes, Orange, 3x3, 50 Sheets, gotoPremiumFinance"
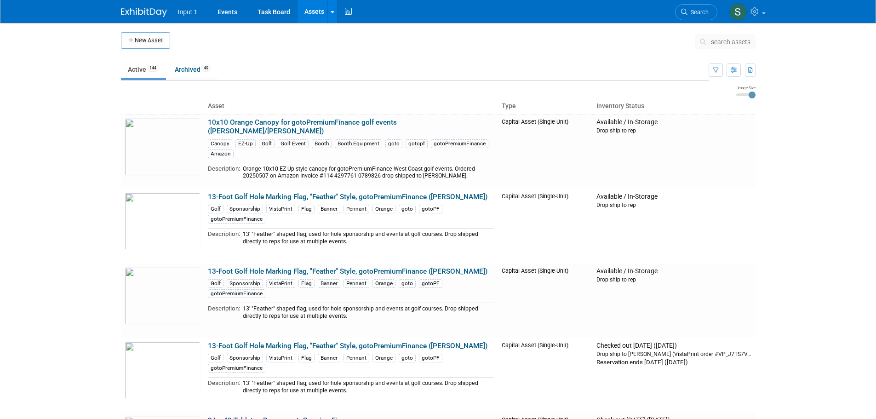
click at [721, 37] on button "search assets" at bounding box center [725, 41] width 61 height 15
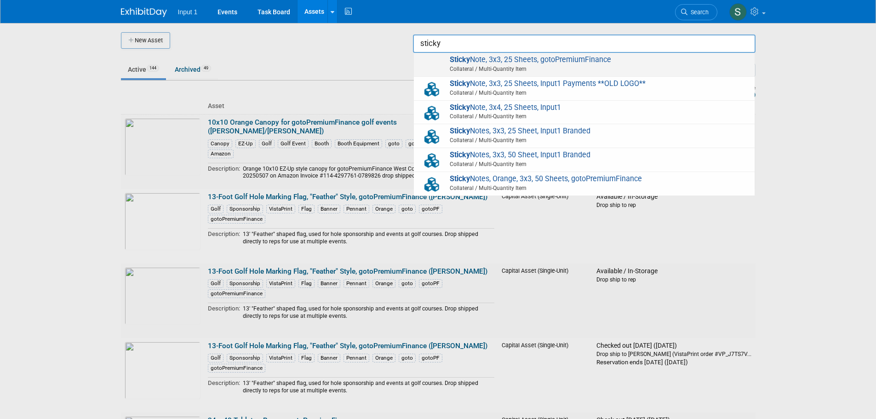
click at [489, 68] on span "Collateral / Multi-Quantity Item" at bounding box center [585, 69] width 329 height 8
type input "Sticky Note, 3x3, 25 Sheets, gotoPremiumFinance"
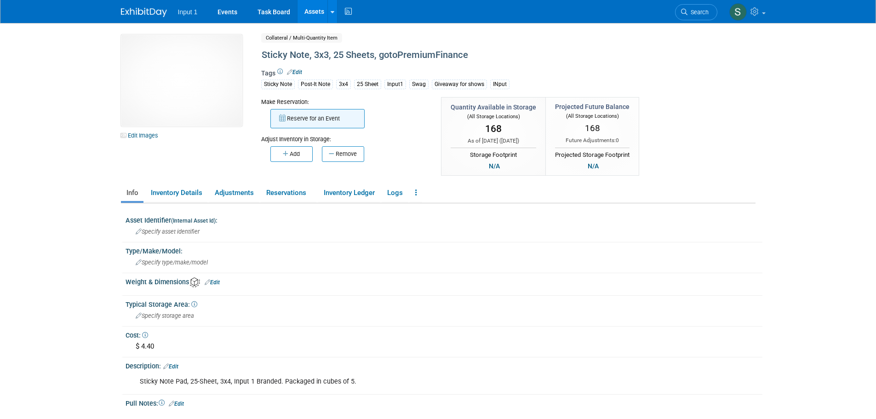
click at [318, 118] on button "Reserve for an Event" at bounding box center [317, 118] width 94 height 19
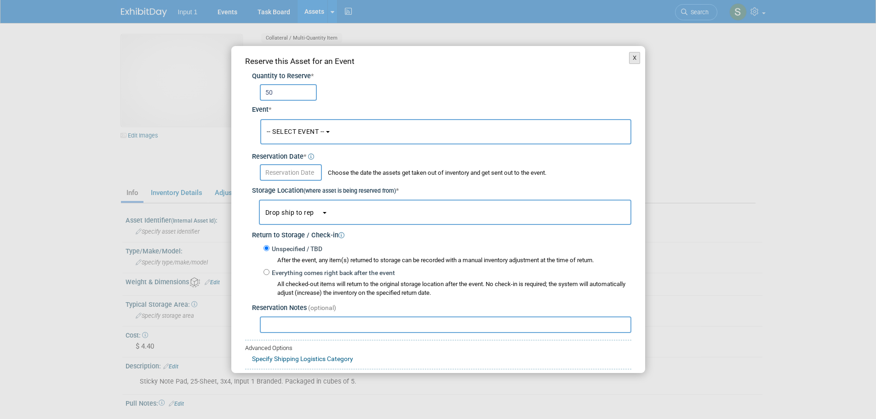
type input "50"
click at [629, 60] on button "X" at bounding box center [634, 58] width 11 height 12
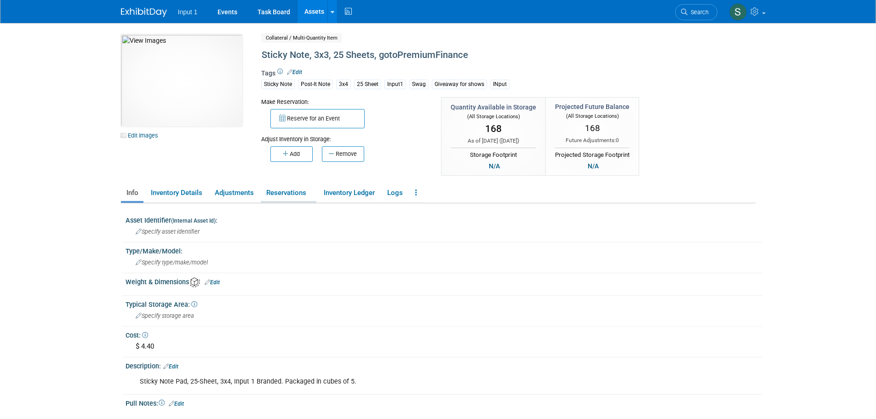
click at [276, 194] on link "Reservations" at bounding box center [289, 193] width 56 height 16
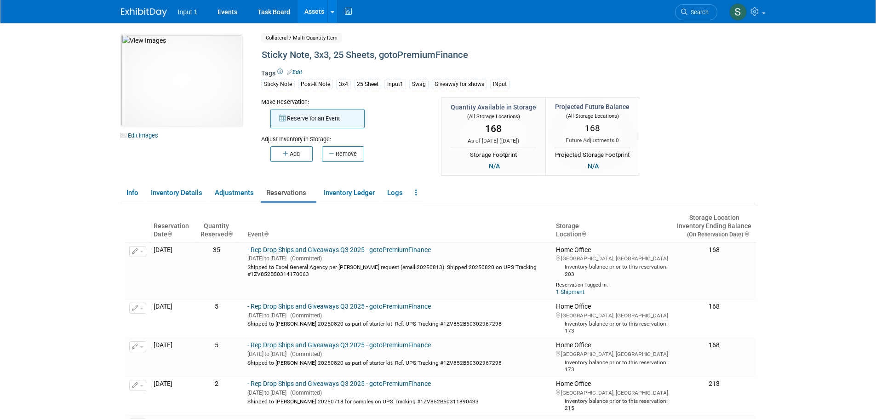
click at [308, 119] on button "Reserve for an Event" at bounding box center [317, 118] width 94 height 19
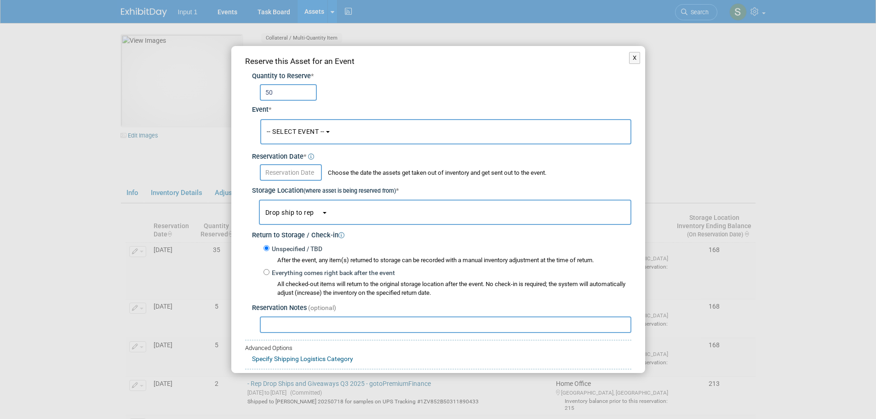
type input "50"
click at [342, 121] on button "-- SELECT EVENT --" at bounding box center [445, 131] width 371 height 25
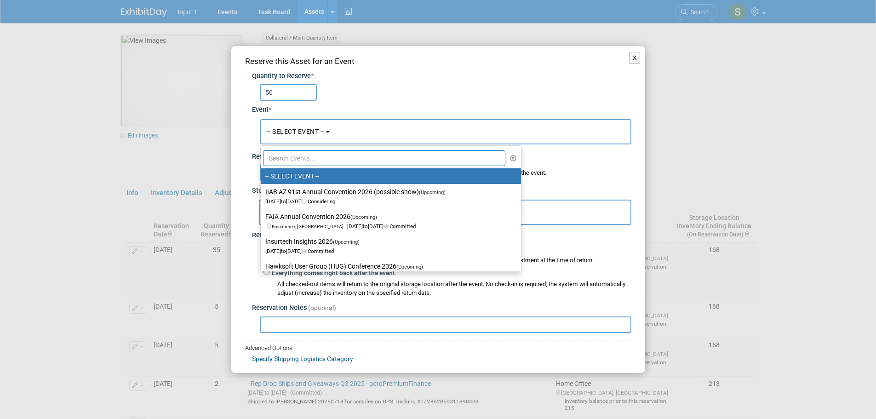
click at [300, 147] on ul "-- SELECT EVENT -- IIAB AZ 91st Annual Convention 2026 (possible show) (Upcomin…" at bounding box center [390, 208] width 261 height 126
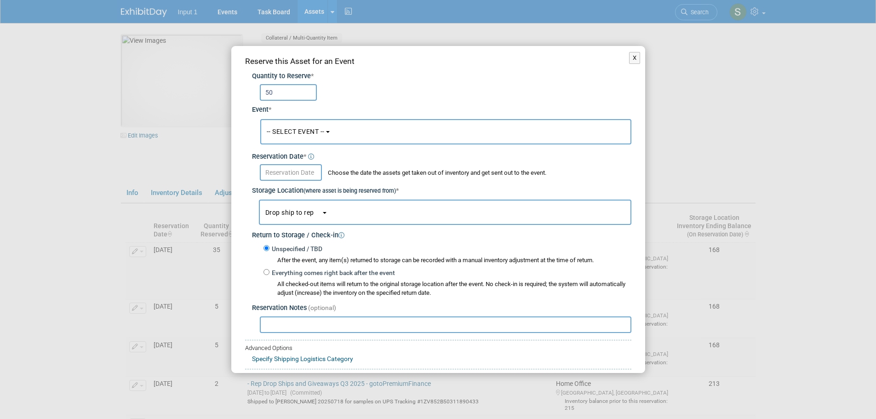
click at [296, 136] on button "-- SELECT EVENT --" at bounding box center [445, 131] width 371 height 25
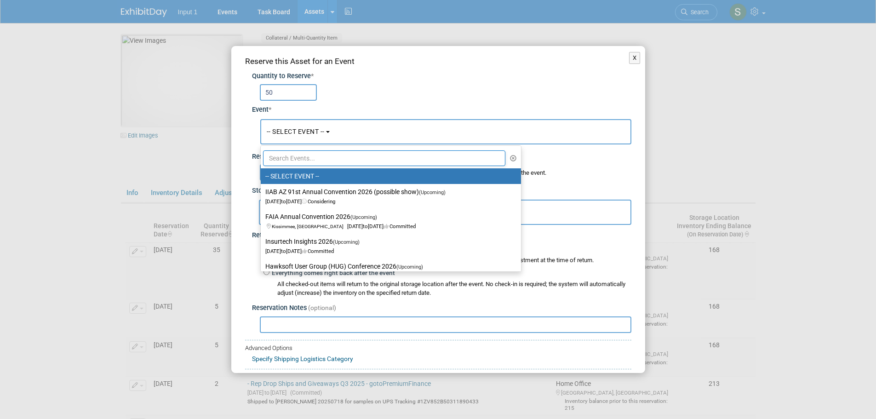
click at [296, 161] on input "text" at bounding box center [384, 158] width 243 height 16
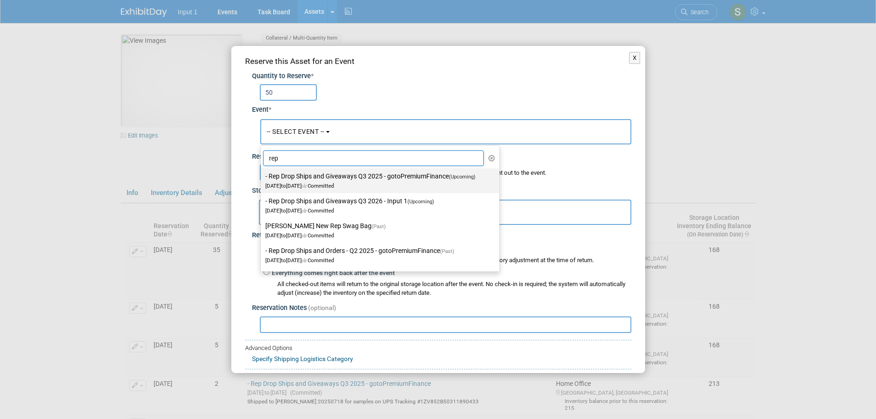
type input "rep"
click at [326, 181] on label "- Rep Drop Ships and Giveaways Q3 2025 - gotoPremiumFinance (Upcoming) [DATE] t…" at bounding box center [377, 180] width 225 height 21
click at [262, 179] on input "- Rep Drop Ships and Giveaways Q3 2025 - gotoPremiumFinance (Upcoming) [DATE] t…" at bounding box center [259, 176] width 6 height 6
select select "11146711"
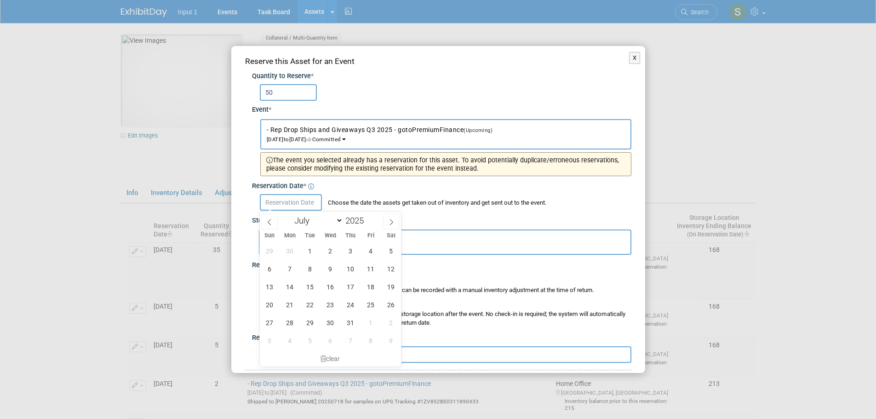
click at [289, 203] on input "text" at bounding box center [291, 202] width 62 height 17
click at [393, 222] on icon at bounding box center [391, 222] width 3 height 6
select select "7"
click at [329, 289] on span "13" at bounding box center [330, 287] width 18 height 18
type input "Aug 13, 2025"
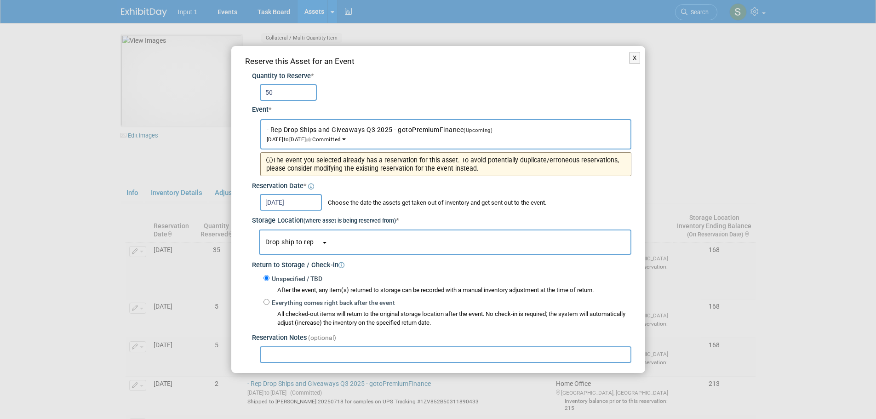
click at [306, 247] on button "Drop ship to rep" at bounding box center [445, 241] width 372 height 25
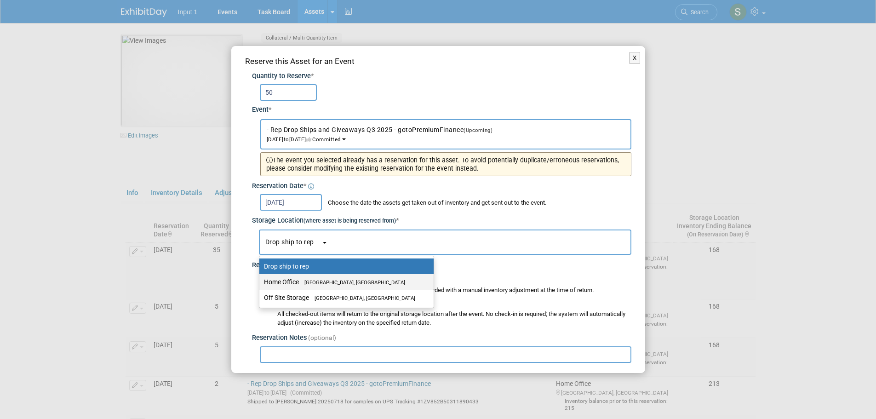
click at [309, 274] on link "Home Office Westlake Village, CA" at bounding box center [346, 282] width 174 height 16
click at [306, 282] on span "[GEOGRAPHIC_DATA], [GEOGRAPHIC_DATA]" at bounding box center [352, 283] width 106 height 6
click at [261, 282] on input "Home Office Westlake Village, CA" at bounding box center [258, 282] width 6 height 6
select select "11223761"
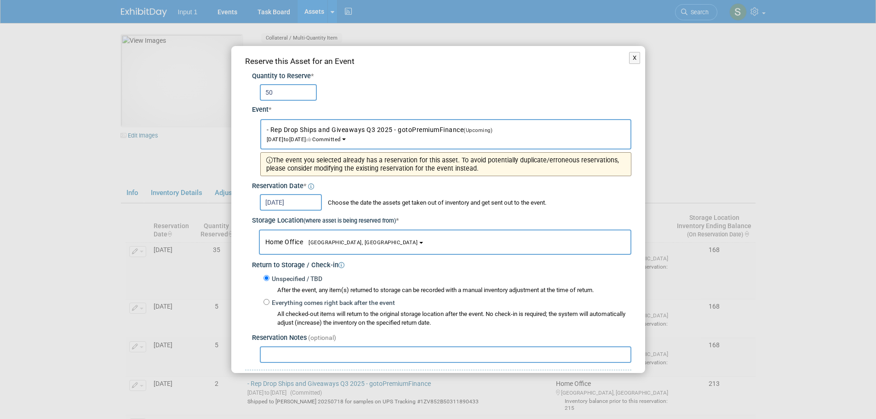
click at [299, 363] on div "Reserve this Asset for an Event Quantity to Reserve * 50 Event * -- SELECT EVEN…" at bounding box center [438, 249] width 414 height 406
click at [299, 354] on input "text" at bounding box center [446, 354] width 372 height 17
paste input "Shipped to Lori 20250813 for her email order on UPS Tracking #1ZV852B50320967441"
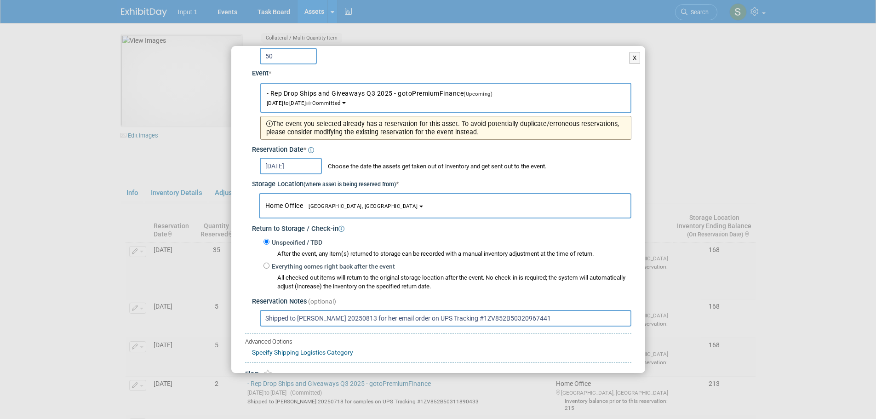
scroll to position [80, 0]
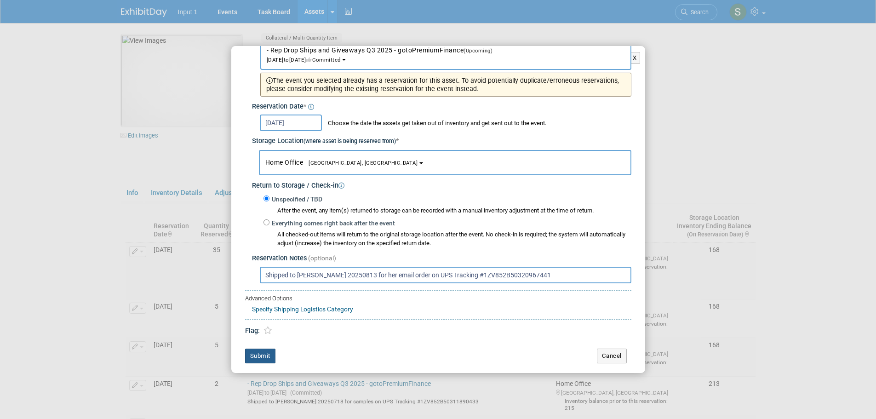
type input "Shipped to Lori 20250813 for her email order on UPS Tracking #1ZV852B50320967441"
click at [258, 354] on button "Submit" at bounding box center [260, 356] width 30 height 15
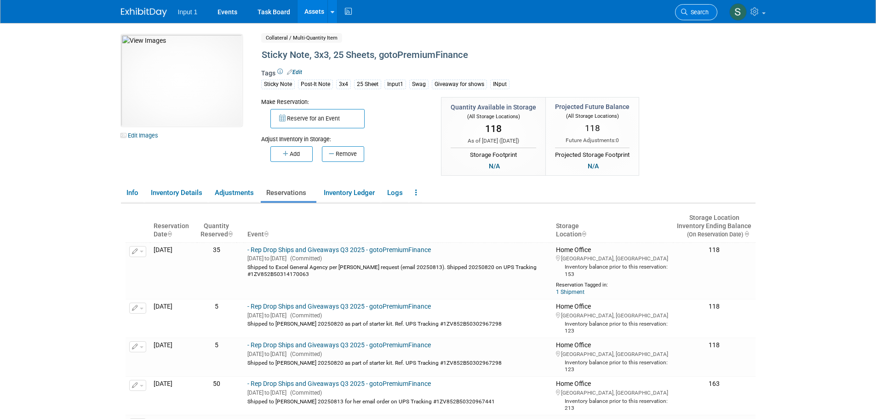
click at [699, 17] on link "Search" at bounding box center [696, 12] width 42 height 16
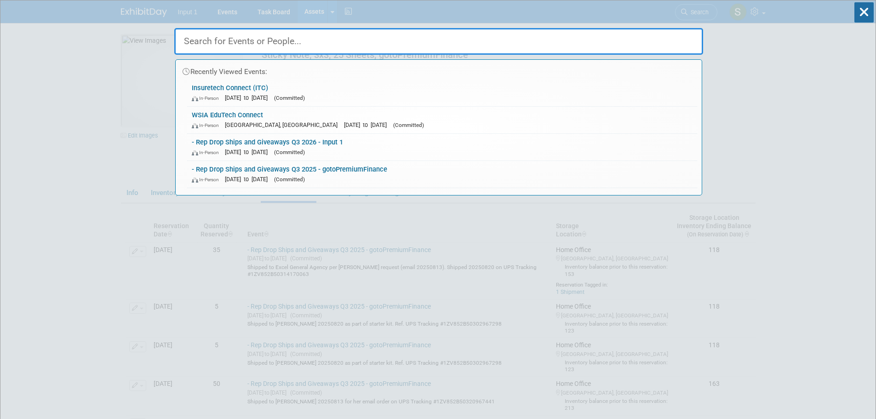
type input "c"
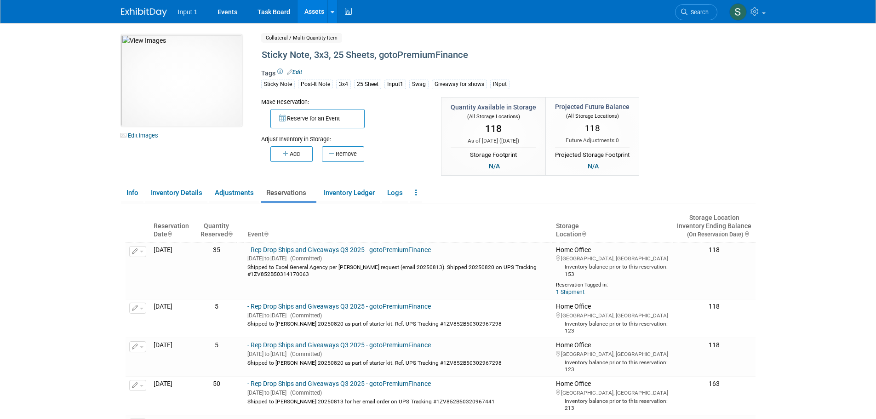
click at [310, 7] on link "Assets" at bounding box center [315, 11] width 34 height 23
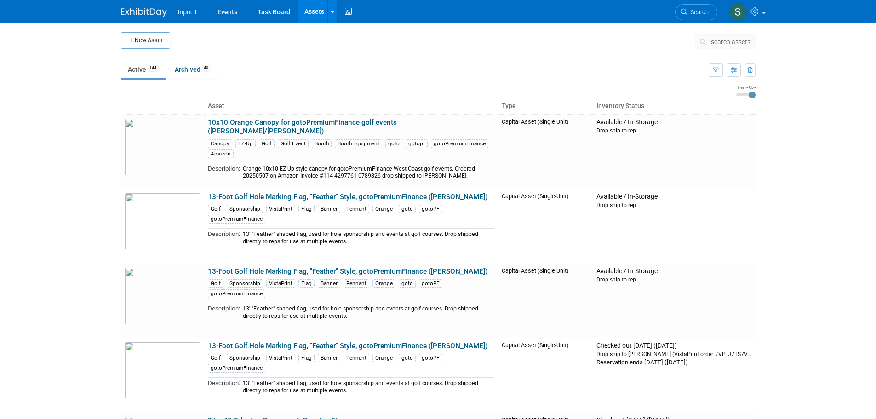
click at [720, 43] on span "search assets" at bounding box center [731, 41] width 40 height 7
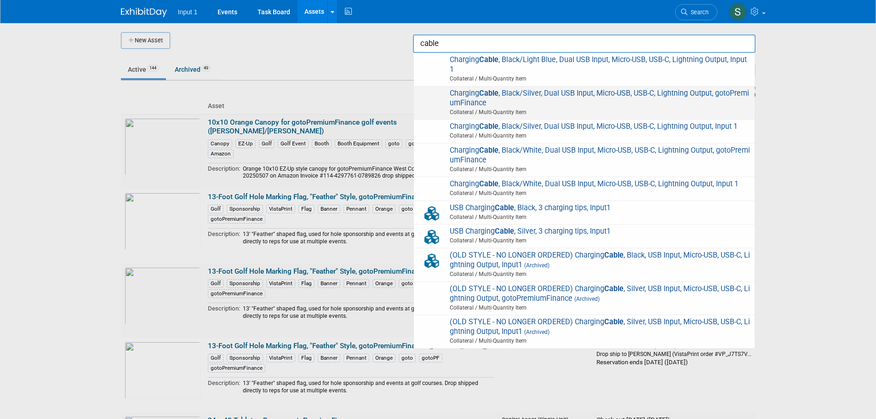
click at [587, 92] on span "Charging Cable , Black/Silver, Dual USB Input, Micro-USB, USB-C, Lightning Outp…" at bounding box center [584, 103] width 332 height 29
type input "Charging Cable, Black/Silver, Dual USB Input, Micro-USB, USB-C, Lightning Outpu…"
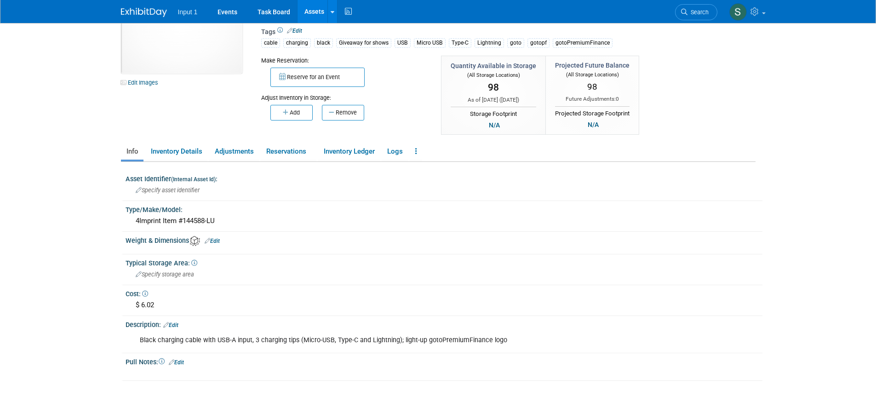
scroll to position [123, 0]
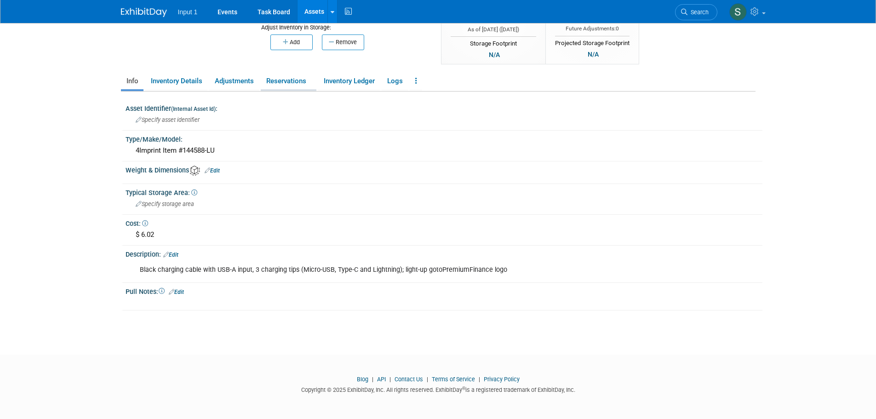
click at [279, 79] on link "Reservations" at bounding box center [289, 81] width 56 height 16
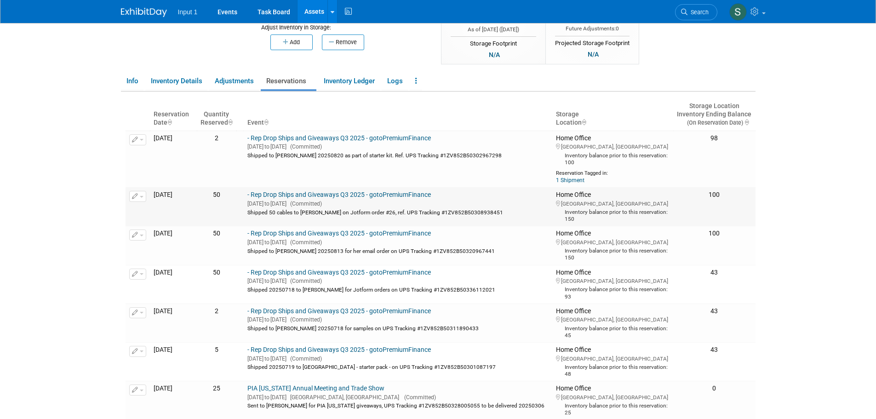
drag, startPoint x: 508, startPoint y: 207, endPoint x: 266, endPoint y: 214, distance: 242.0
click at [266, 214] on div "Shipped 50 cables to Jessica on Jotform order #26, ref. UPS Tracking #1ZV852B50…" at bounding box center [397, 212] width 301 height 8
copy div "Shipped 50 cables to Jessica on Jotform order #26, ref. UPS Tracking #1ZV852B50…"
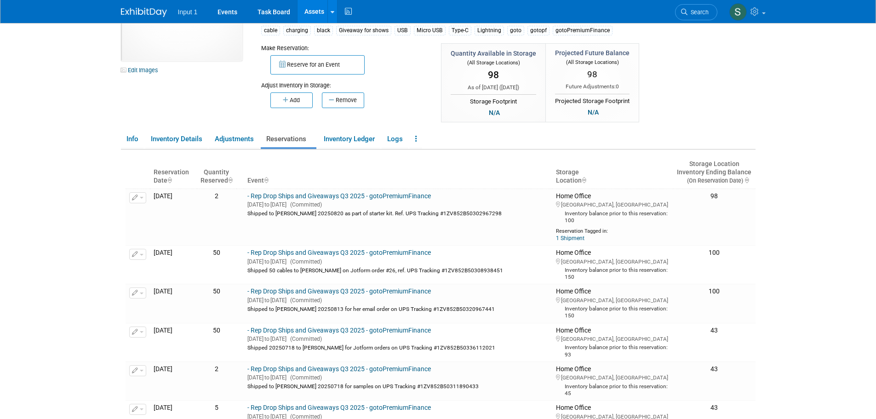
scroll to position [0, 0]
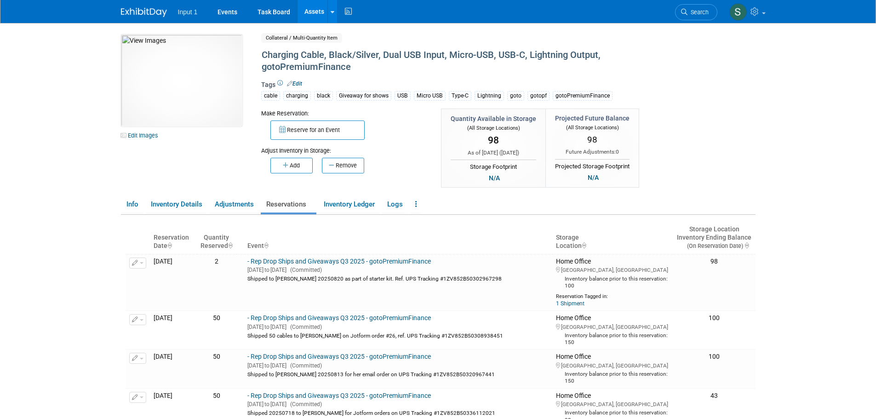
click at [309, 14] on link "Assets" at bounding box center [315, 11] width 34 height 23
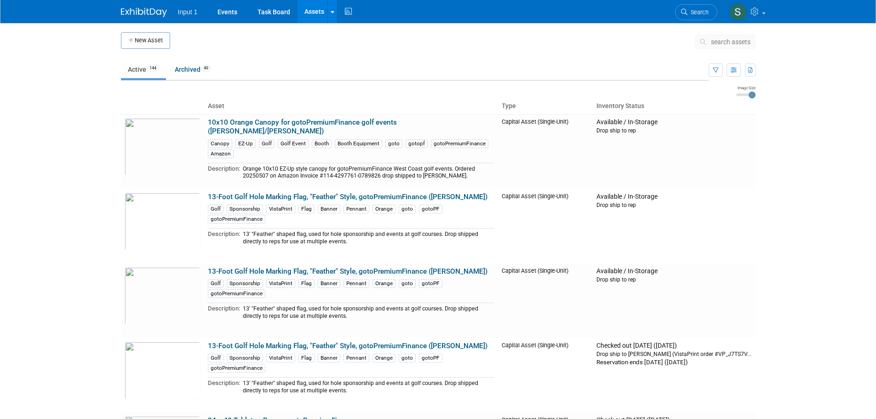
click at [719, 41] on span "search assets" at bounding box center [731, 41] width 40 height 7
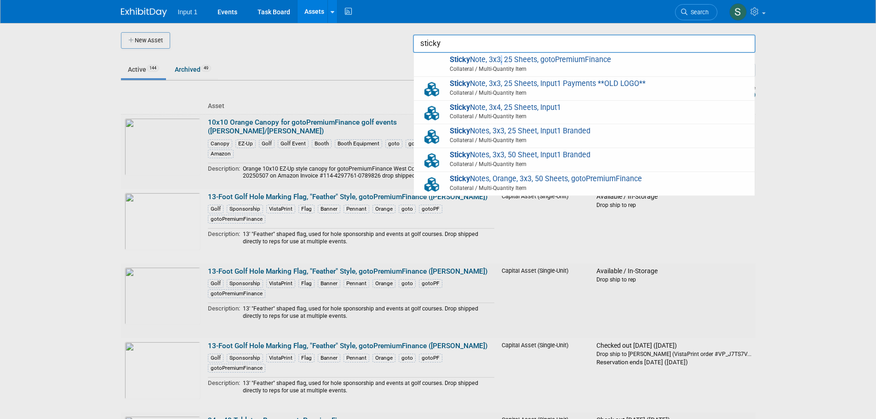
click at [501, 63] on span "Sticky Note, 3x3, 25 Sheets, gotoPremiumFinance Collateral / Multi-Quantity Item" at bounding box center [584, 64] width 332 height 19
type input "Sticky Note, 3x3, 25 Sheets, gotoPremiumFinance"
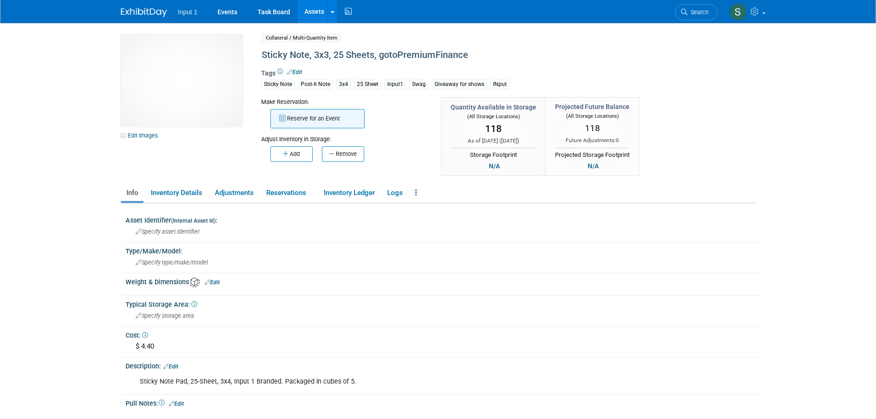
click at [340, 122] on button "Reserve for an Event" at bounding box center [317, 118] width 94 height 19
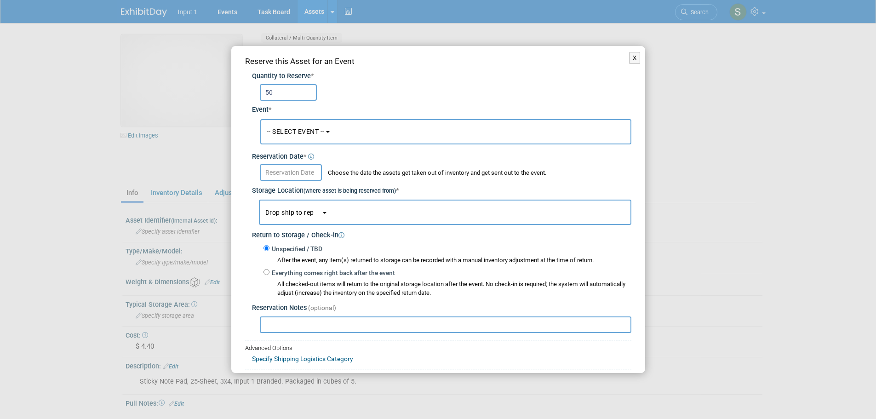
type input "50"
click at [343, 129] on button "-- SELECT EVENT --" at bounding box center [445, 131] width 371 height 25
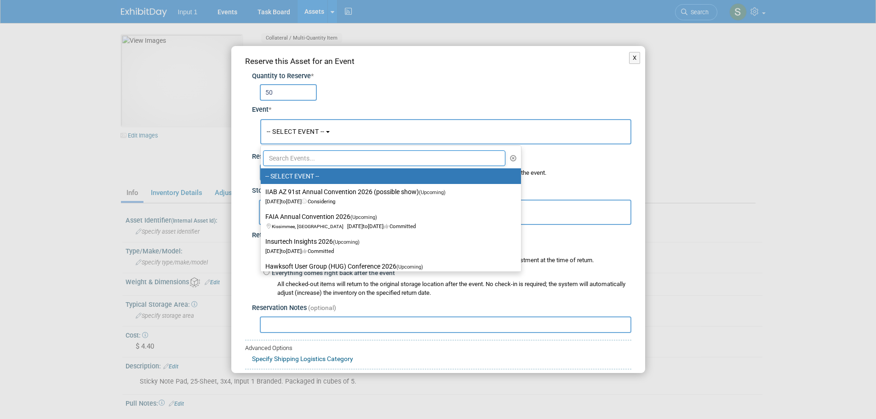
click at [321, 165] on input "text" at bounding box center [384, 158] width 243 height 16
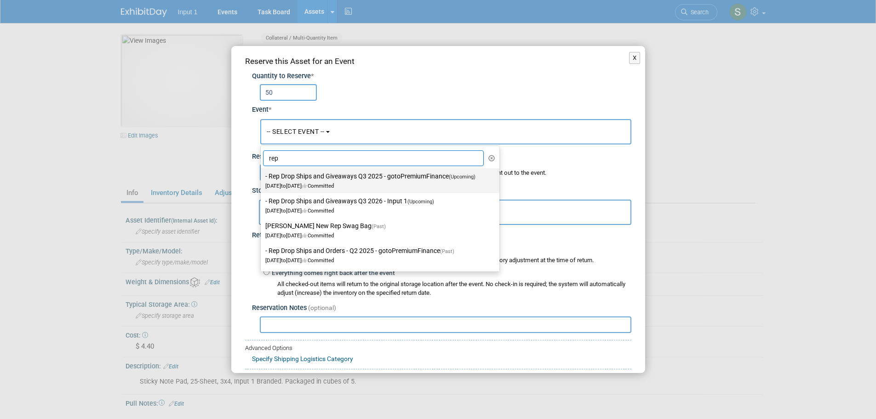
type input "rep"
click at [315, 177] on label "- Rep Drop Ships and Giveaways Q3 2025 - gotoPremiumFinance (Upcoming) [DATE] t…" at bounding box center [377, 180] width 225 height 21
click at [262, 177] on input "- Rep Drop Ships and Giveaways Q3 2025 - gotoPremiumFinance (Upcoming) [DATE] t…" at bounding box center [259, 176] width 6 height 6
select select "11146711"
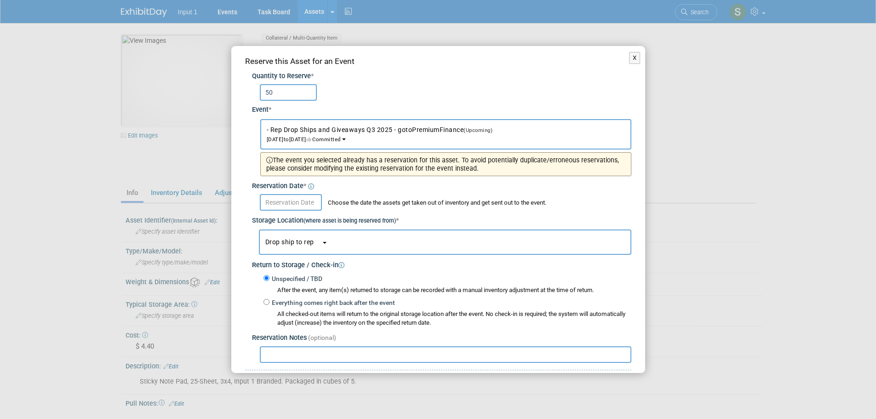
click at [283, 205] on input "text" at bounding box center [291, 202] width 62 height 17
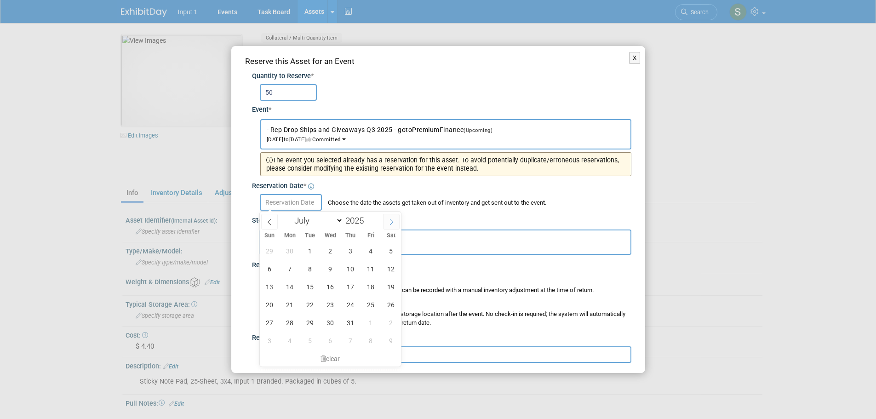
click at [391, 221] on icon at bounding box center [391, 222] width 6 height 6
select select "7"
click at [332, 285] on span "13" at bounding box center [330, 287] width 18 height 18
type input "Aug 13, 2025"
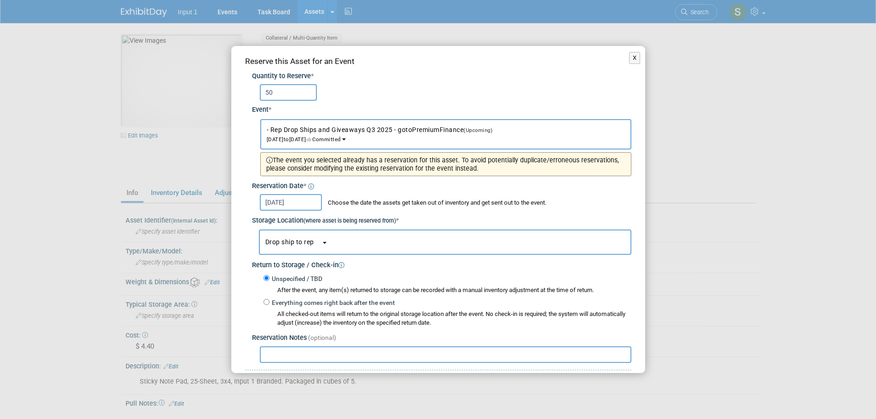
click at [334, 351] on input "text" at bounding box center [446, 354] width 372 height 17
paste input "Shipped 50 cables to Jessica on Jotform order #26, ref. UPS Tracking #1ZV852B50…"
drag, startPoint x: 318, startPoint y: 356, endPoint x: 300, endPoint y: 356, distance: 17.9
click at [300, 356] on input "Shipped 50 cables to Jessica on Jotform order #26, ref. UPS Tracking #1ZV852B50…" at bounding box center [446, 354] width 372 height 17
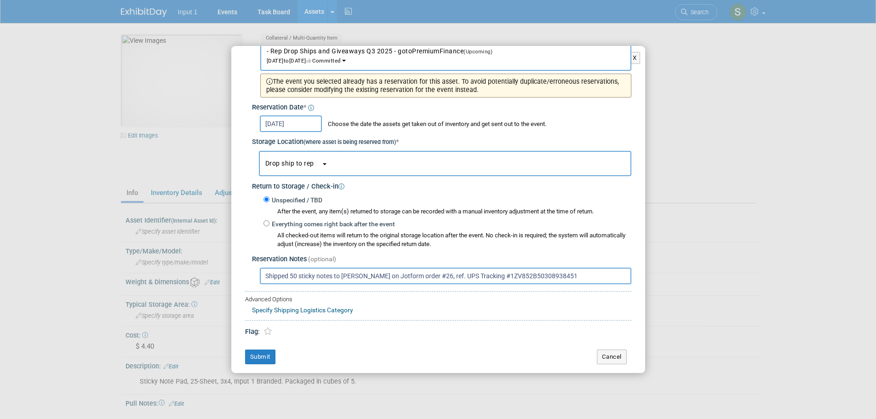
scroll to position [80, 0]
type input "Shipped 50 sticky notes to Jessica on Jotform order #26, ref. UPS Tracking #1ZV…"
drag, startPoint x: 259, startPoint y: 361, endPoint x: 488, endPoint y: 313, distance: 233.9
click at [259, 360] on button "Submit" at bounding box center [260, 356] width 30 height 15
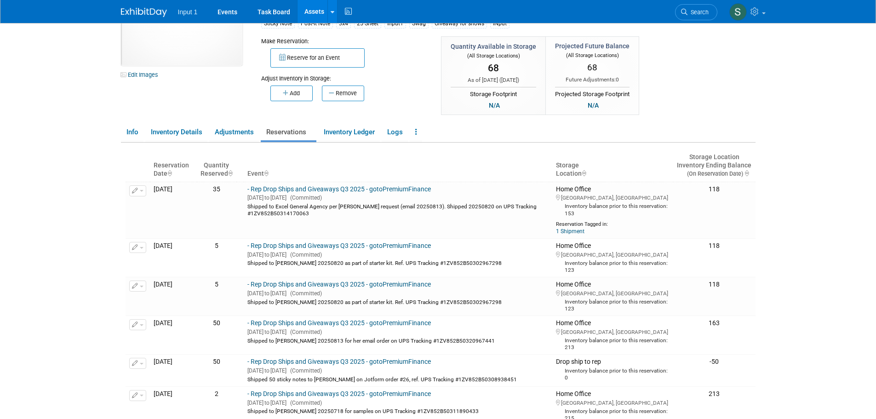
scroll to position [0, 0]
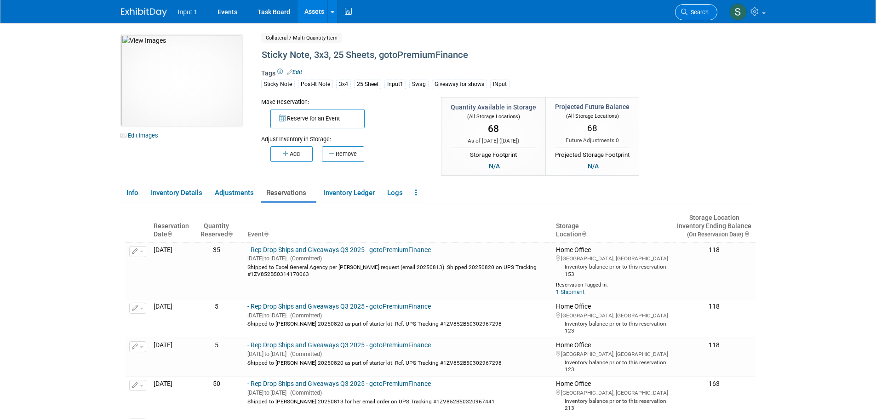
click at [693, 13] on span "Search" at bounding box center [697, 12] width 21 height 7
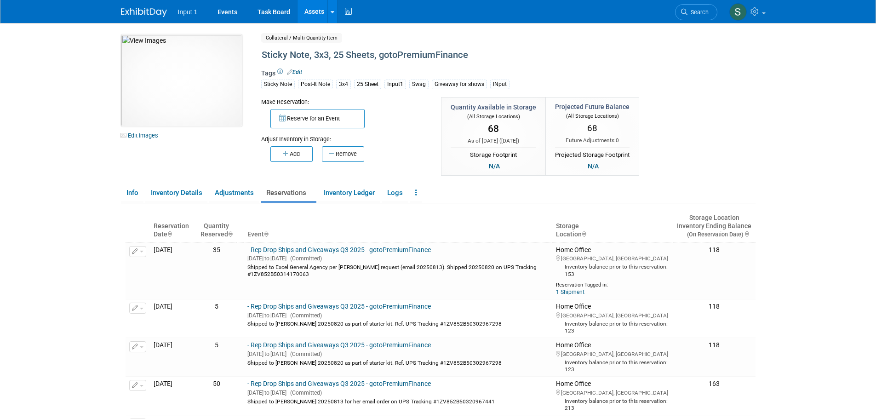
click at [323, 14] on link "Assets" at bounding box center [315, 11] width 34 height 23
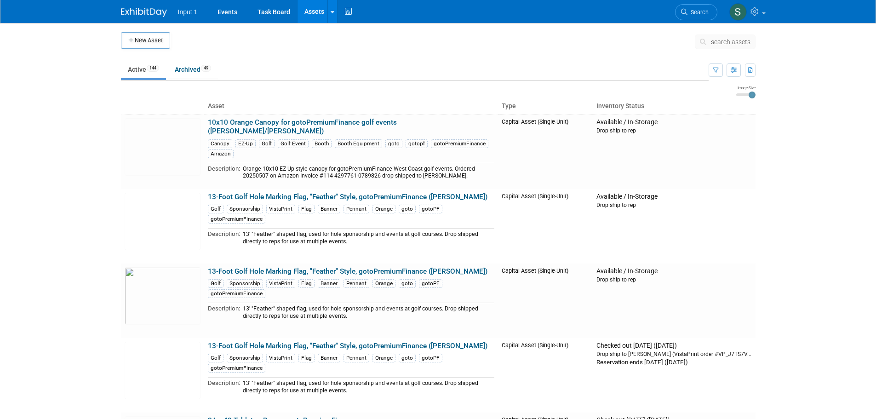
click at [331, 13] on icon at bounding box center [333, 12] width 4 height 6
click at [355, 49] on link "Search Assets" at bounding box center [368, 46] width 81 height 13
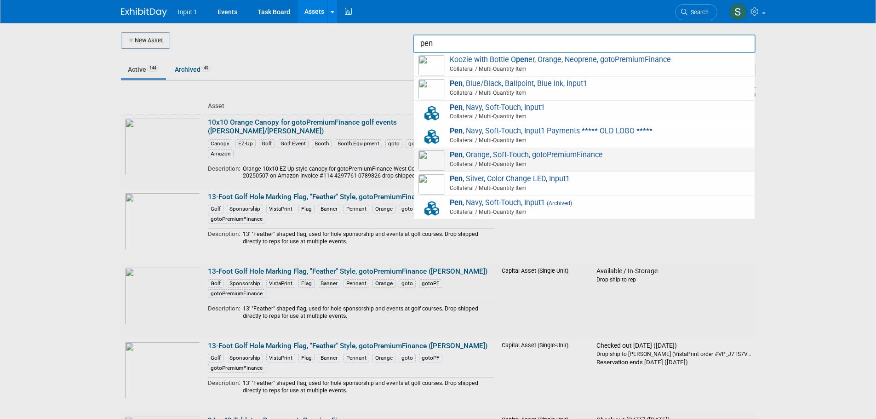
click at [514, 164] on span "Collateral / Multi-Quantity Item" at bounding box center [585, 164] width 329 height 8
type input "Pen, Orange, Soft-Touch, gotoPremiumFinance"
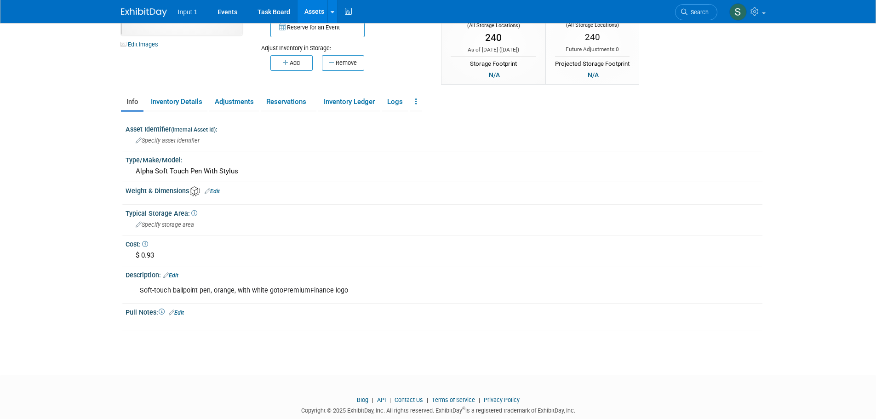
scroll to position [92, 0]
click at [284, 103] on link "Reservations" at bounding box center [289, 101] width 56 height 16
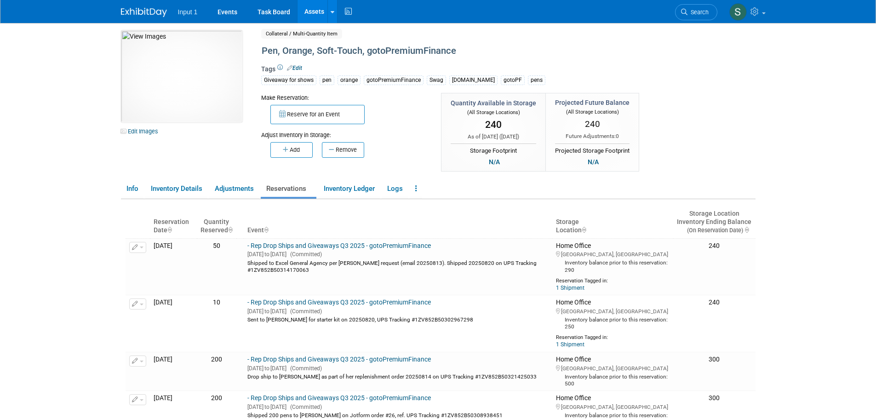
scroll to position [0, 0]
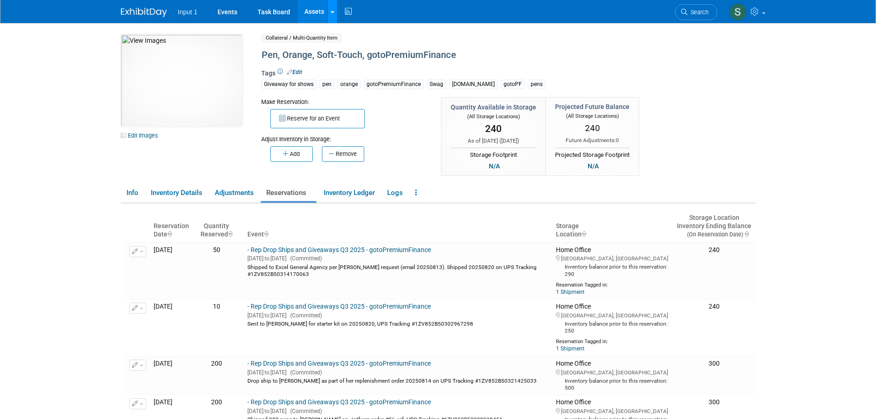
drag, startPoint x: 333, startPoint y: 7, endPoint x: 327, endPoint y: 14, distance: 8.8
click at [332, 7] on div at bounding box center [333, 11] width 4 height 9
click at [347, 48] on link "Search Assets" at bounding box center [368, 46] width 81 height 13
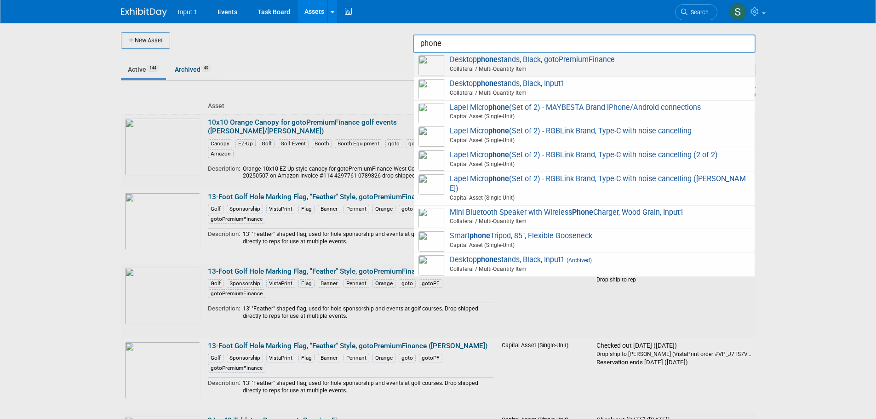
click at [543, 63] on span "Desktop phone stands, Black, gotoPremiumFinance Collateral / Multi-Quantity Item" at bounding box center [584, 64] width 332 height 19
type input "Desktop phone stands, Black, gotoPremiumFinance"
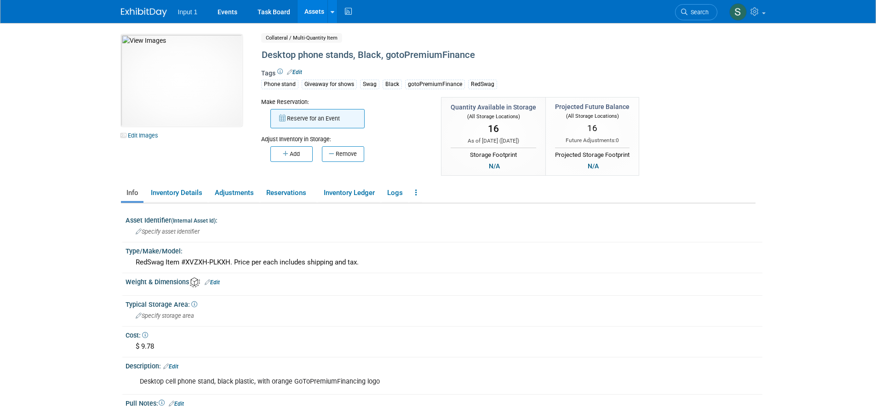
click at [308, 119] on button "Reserve for an Event" at bounding box center [317, 118] width 94 height 19
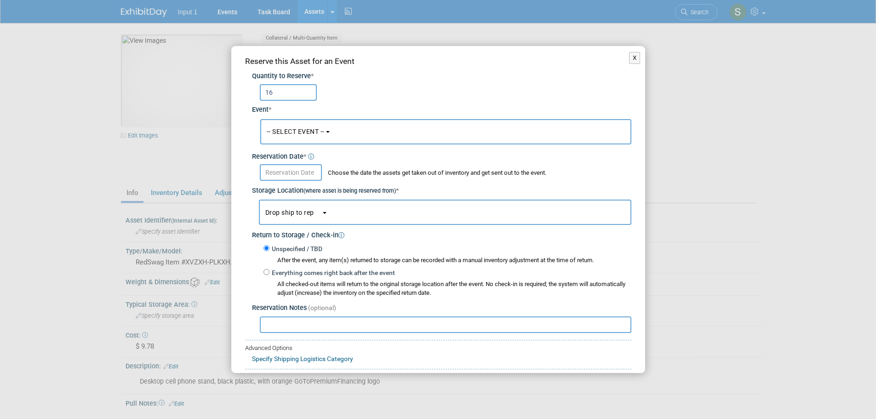
type input "16"
click at [293, 132] on span "-- SELECT EVENT --" at bounding box center [296, 131] width 58 height 7
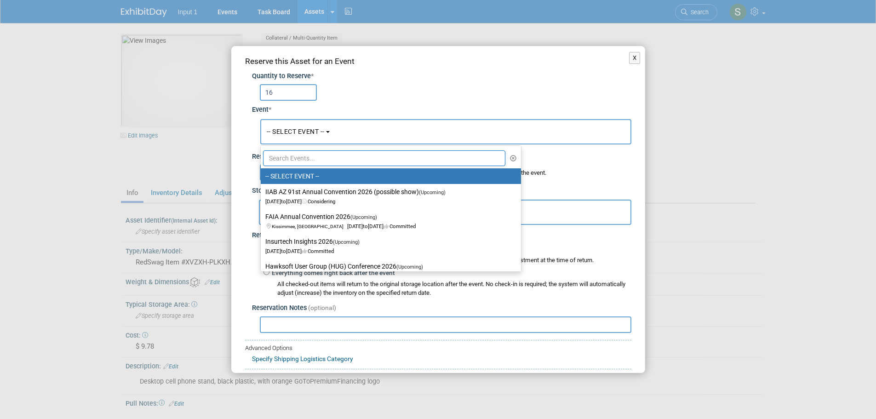
click at [285, 158] on input "text" at bounding box center [384, 158] width 243 height 16
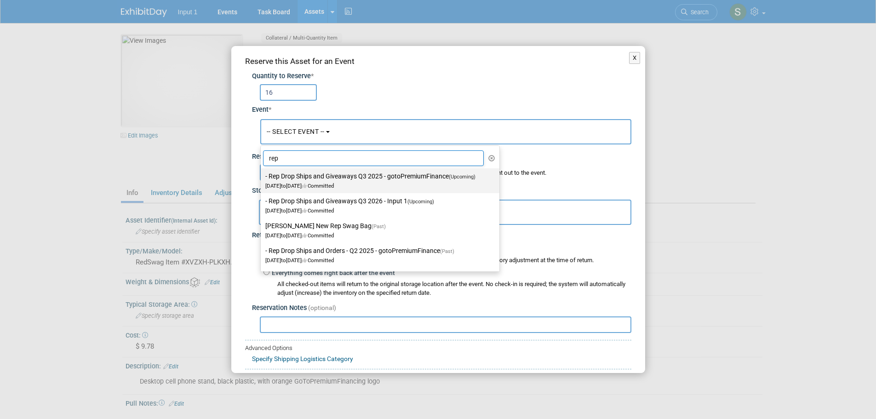
type input "rep"
click at [300, 181] on label "- Rep Drop Ships and Giveaways Q3 2025 - gotoPremiumFinance (Upcoming) Jul 1, 2…" at bounding box center [377, 180] width 225 height 21
click at [262, 179] on input "- Rep Drop Ships and Giveaways Q3 2025 - gotoPremiumFinance (Upcoming) Jul 1, 2…" at bounding box center [259, 176] width 6 height 6
select select "11146711"
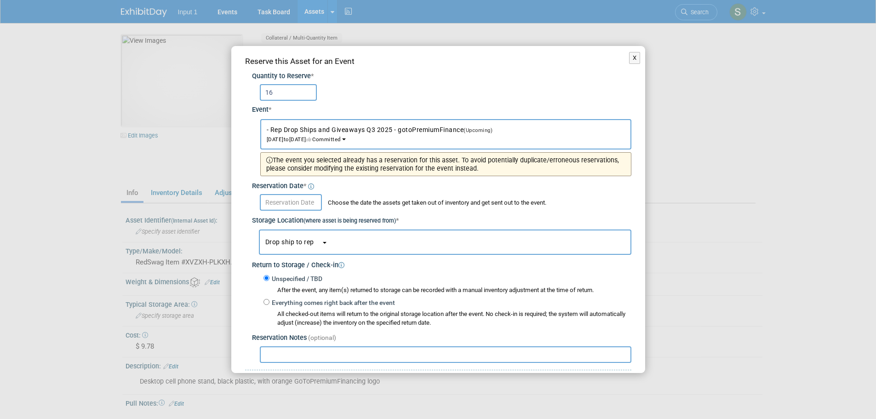
click at [295, 199] on input "text" at bounding box center [291, 202] width 62 height 17
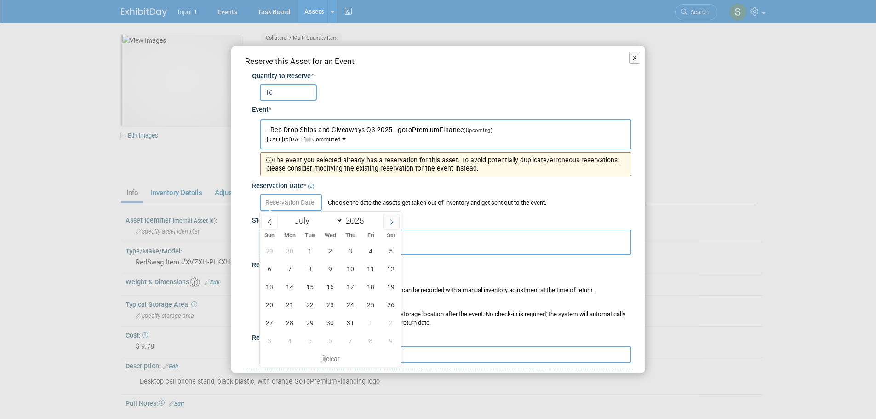
click at [395, 223] on icon at bounding box center [391, 222] width 6 height 6
select select "7"
click at [328, 284] on span "13" at bounding box center [330, 287] width 18 height 18
type input "Aug 13, 2025"
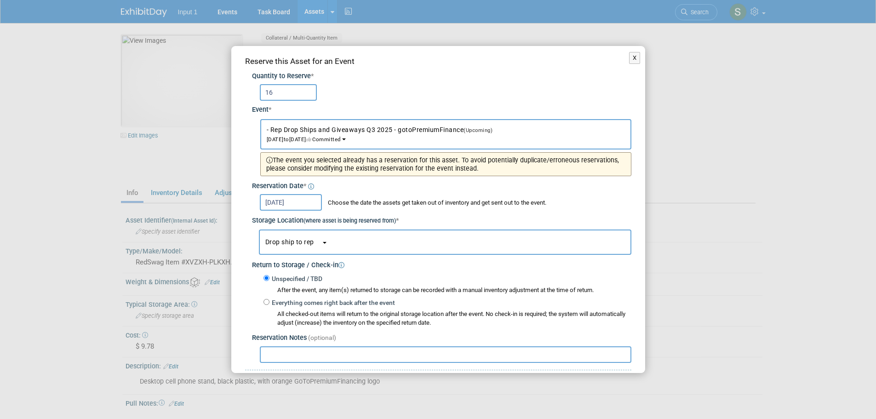
click at [315, 235] on button "Drop ship to rep" at bounding box center [445, 241] width 372 height 25
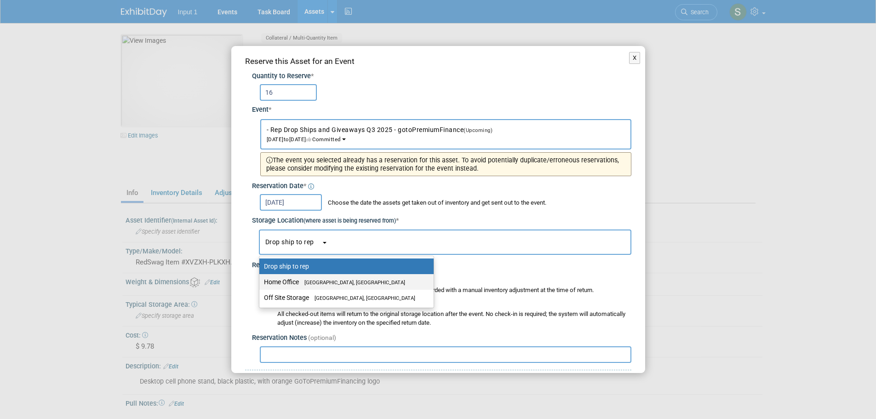
click at [289, 284] on label "Home Office Westlake Village, CA" at bounding box center [344, 282] width 160 height 12
click at [261, 284] on input "Home Office Westlake Village, CA" at bounding box center [258, 282] width 6 height 6
select select "11223761"
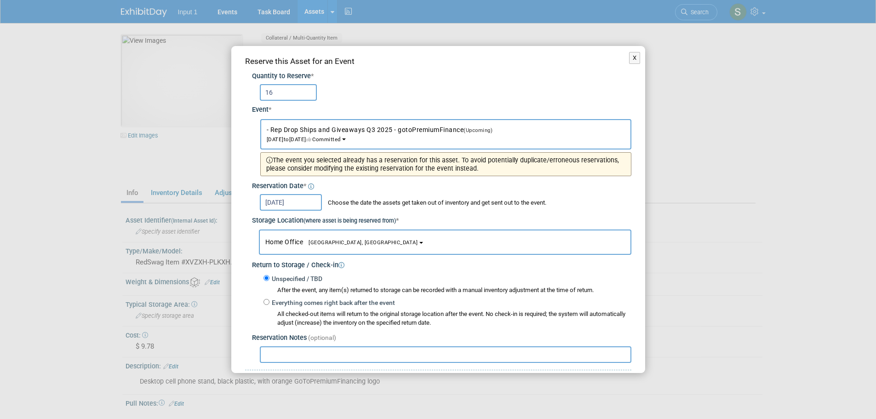
click at [279, 355] on input "text" at bounding box center [446, 354] width 372 height 17
paste input "Shipped 50 cables to Jessica on Jotform order #26, ref. UPS Tracking #1ZV852B50…"
type input "Shipped 50 cables to Jessica on Jotform order #26, ref. UPS Tracking #1ZV852B50…"
paste input "1ZV852B50320967441"
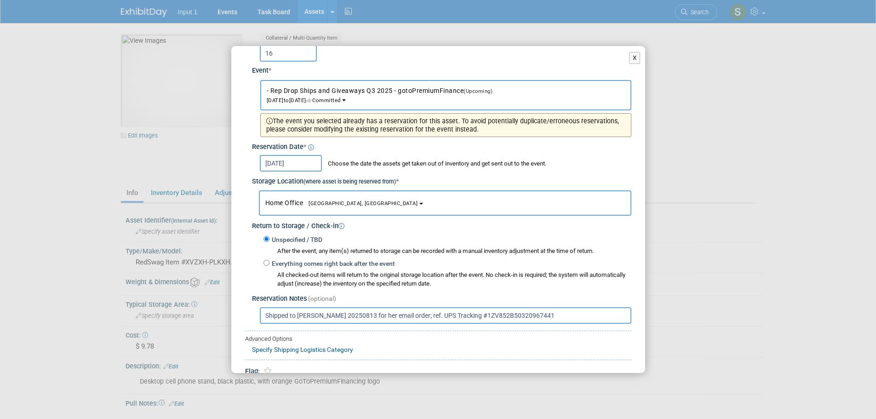
scroll to position [80, 0]
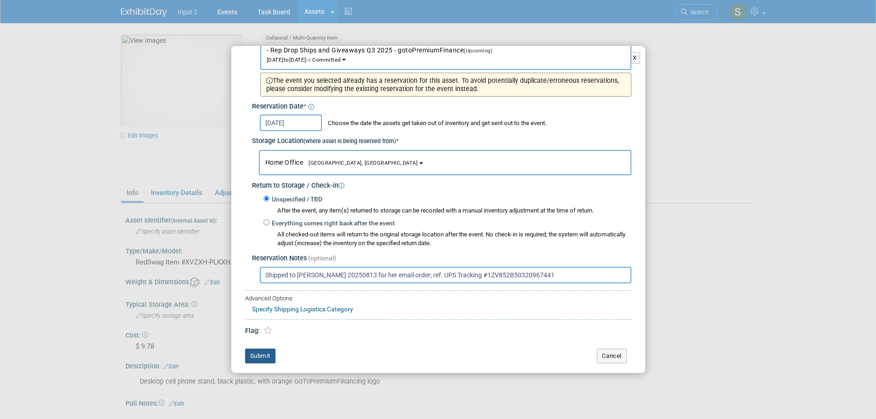
type input "Shipped to Lori 20250813 for her email order; ref. UPS Tracking #1ZV852B5032096…"
click at [250, 358] on button "Submit" at bounding box center [260, 356] width 30 height 15
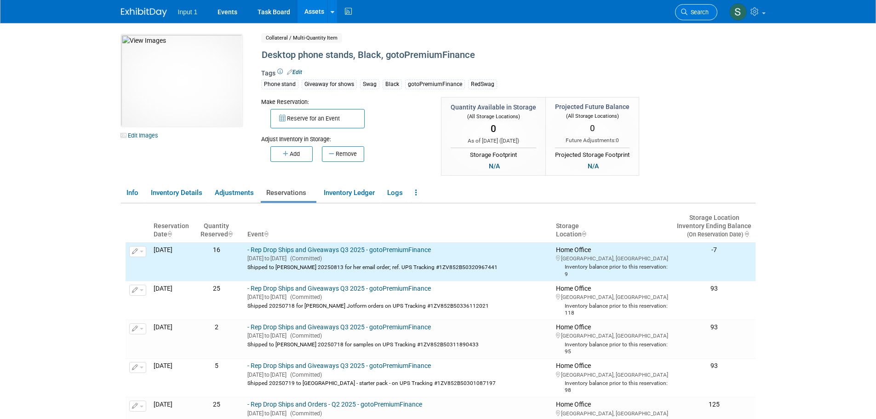
click at [691, 11] on span "Search" at bounding box center [697, 12] width 21 height 7
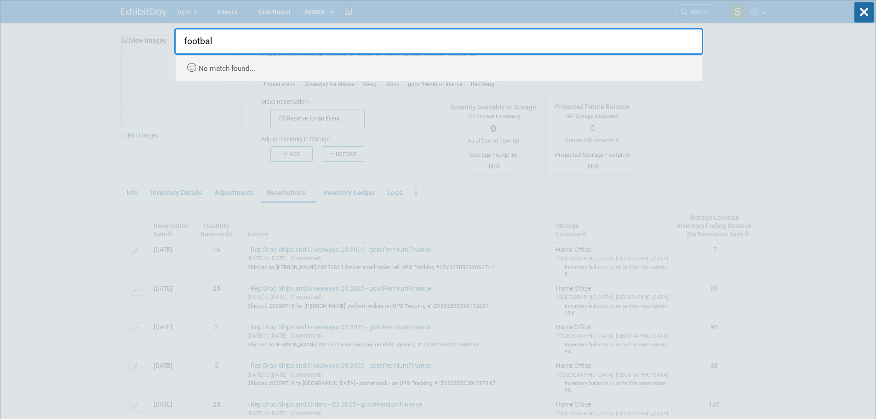
type input "football"
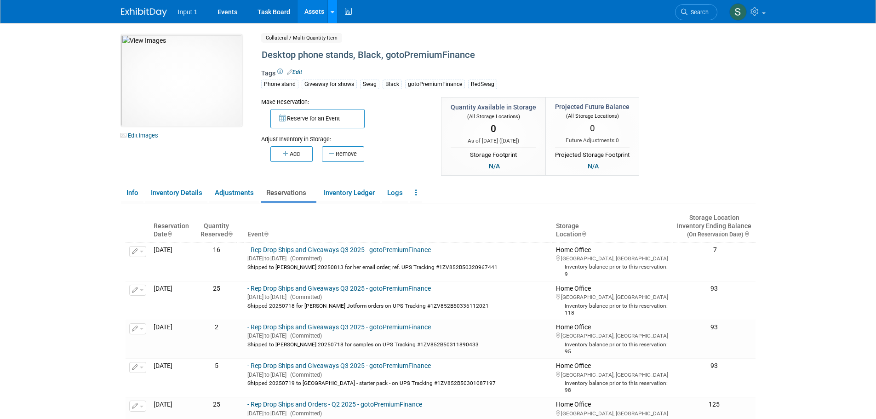
click at [329, 15] on link at bounding box center [332, 11] width 10 height 23
click at [344, 42] on link "Search Assets" at bounding box center [368, 46] width 81 height 13
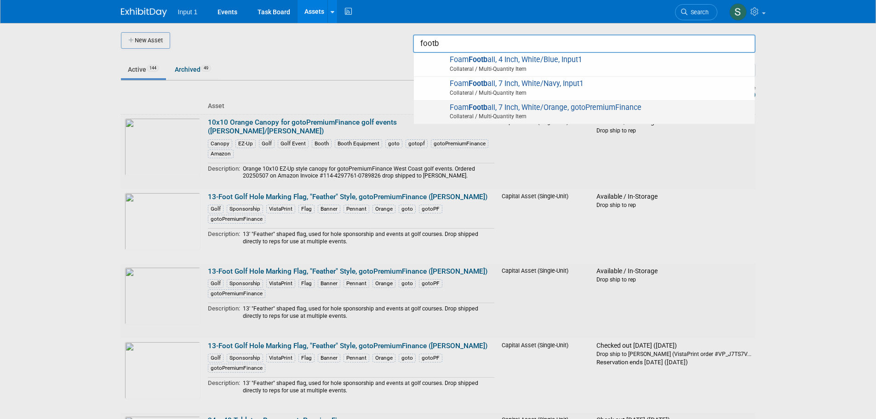
click at [534, 107] on span "Foam Footb all, 7 Inch, White/Orange, gotoPremiumFinance Collateral / Multi-Qua…" at bounding box center [584, 112] width 332 height 19
type input "Foam Football, 7 Inch, White/Orange, gotoPremiumFinance"
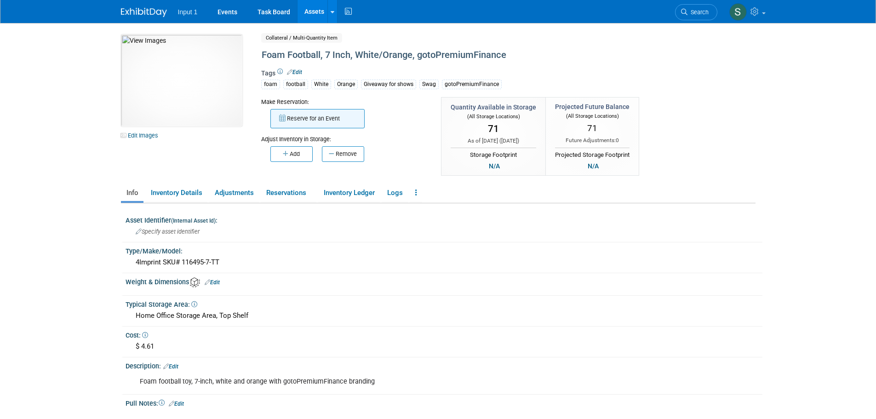
click at [311, 120] on button "Reserve for an Event" at bounding box center [317, 118] width 94 height 19
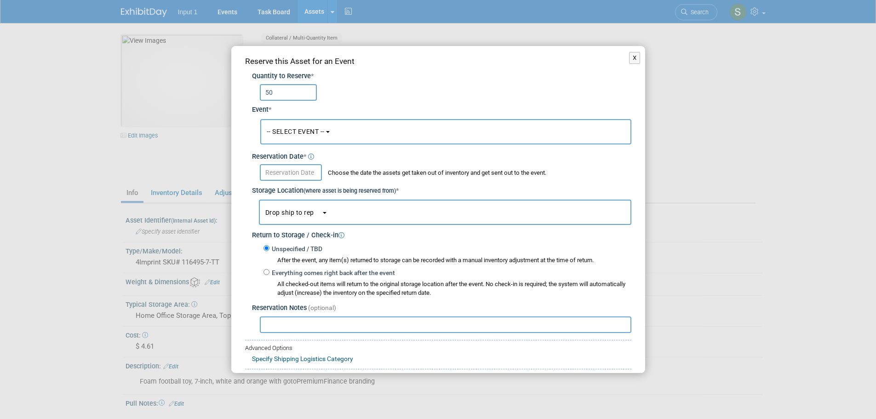
type input "50"
click at [319, 128] on span "-- SELECT EVENT --" at bounding box center [296, 131] width 58 height 7
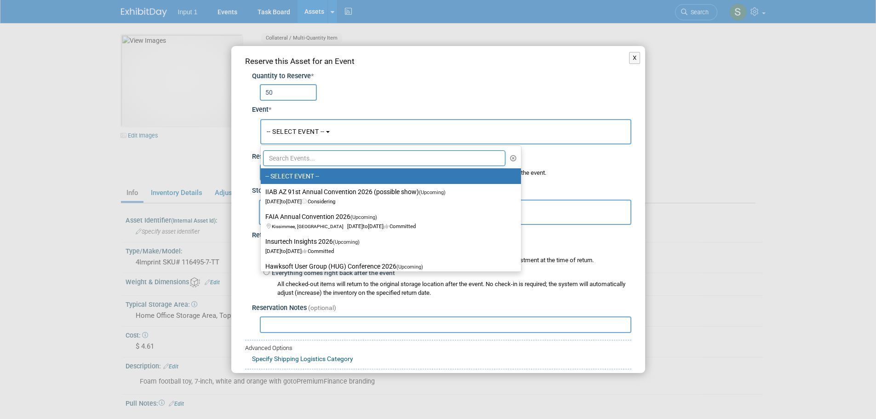
click at [303, 157] on input "text" at bounding box center [384, 158] width 243 height 16
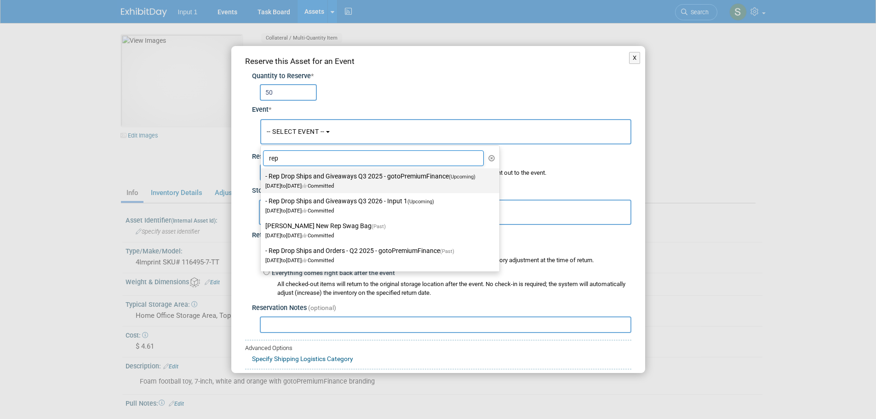
type input "rep"
click at [314, 176] on label "- Rep Drop Ships and Giveaways Q3 2025 - gotoPremiumFinance (Upcoming) Jul 1, 2…" at bounding box center [377, 180] width 225 height 21
click at [262, 176] on input "- Rep Drop Ships and Giveaways Q3 2025 - gotoPremiumFinance (Upcoming) Jul 1, 2…" at bounding box center [259, 176] width 6 height 6
select select "11146711"
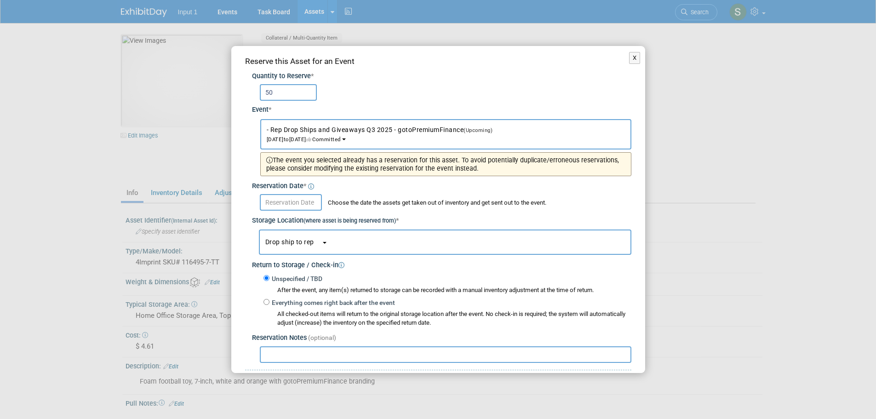
click at [286, 202] on input "text" at bounding box center [291, 202] width 62 height 17
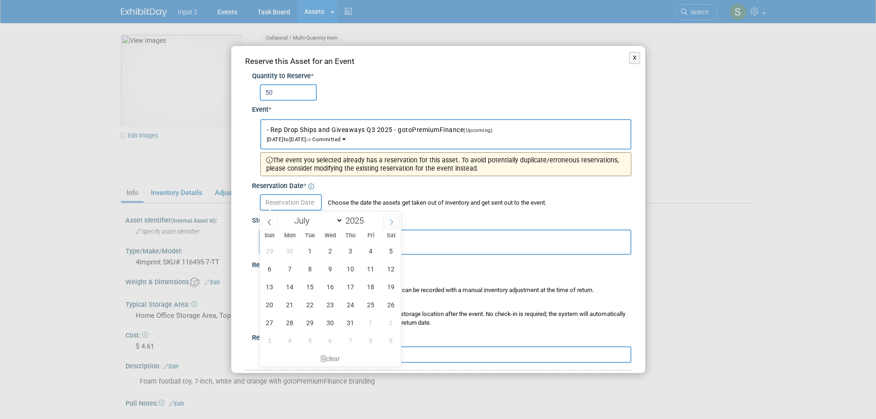
click at [387, 223] on span at bounding box center [391, 222] width 17 height 16
select select "7"
click at [331, 286] on span "13" at bounding box center [330, 287] width 18 height 18
type input "Aug 13, 2025"
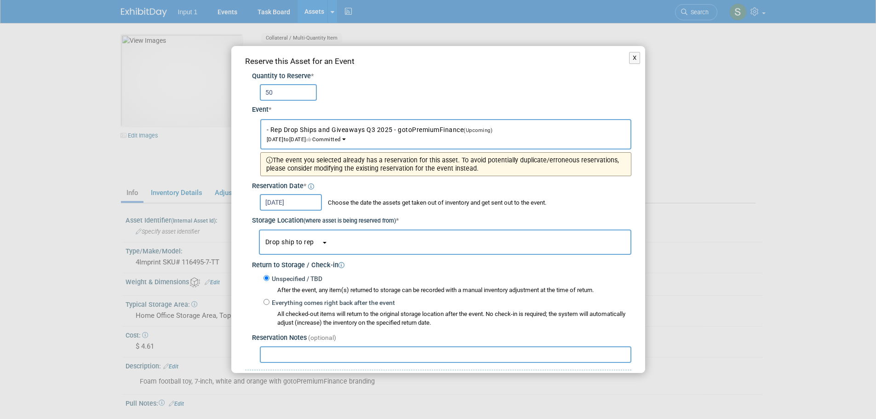
click at [479, 269] on div "Return to Storage / Check-in" at bounding box center [441, 263] width 379 height 16
click at [380, 246] on button "Drop ship to rep" at bounding box center [445, 241] width 372 height 25
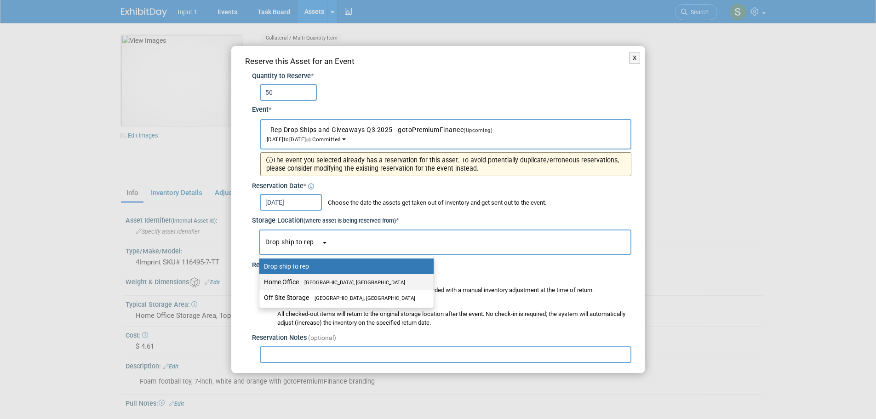
click at [332, 284] on span "[GEOGRAPHIC_DATA], [GEOGRAPHIC_DATA]" at bounding box center [352, 283] width 106 height 6
click at [261, 284] on input "Home Office Westlake Village, CA" at bounding box center [258, 282] width 6 height 6
select select "11223761"
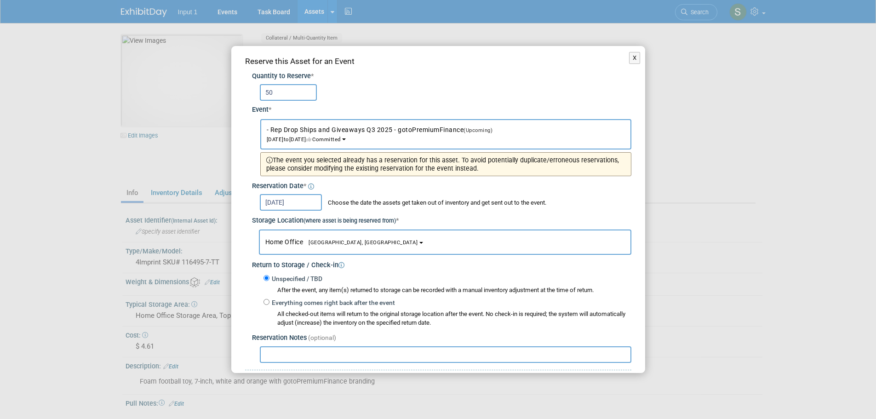
click at [313, 356] on input "text" at bounding box center [446, 354] width 372 height 17
paste input "1ZV852B50321425033"
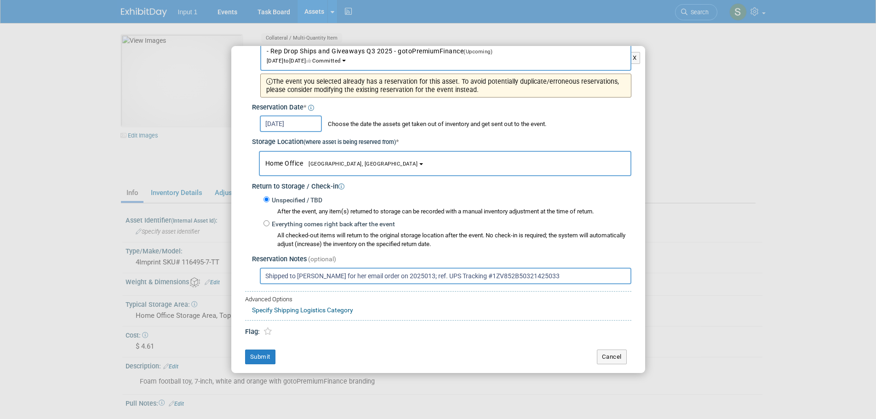
scroll to position [80, 0]
type input "Shipped to Lori for her email order on 2025013; ref. UPS Tracking #1ZV852B50321…"
click at [258, 356] on button "Submit" at bounding box center [260, 356] width 30 height 15
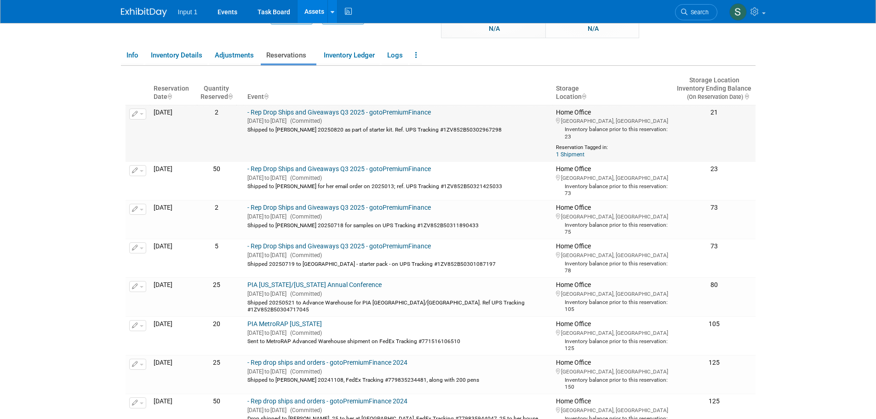
scroll to position [138, 0]
click at [238, 13] on link "Events" at bounding box center [228, 11] width 34 height 23
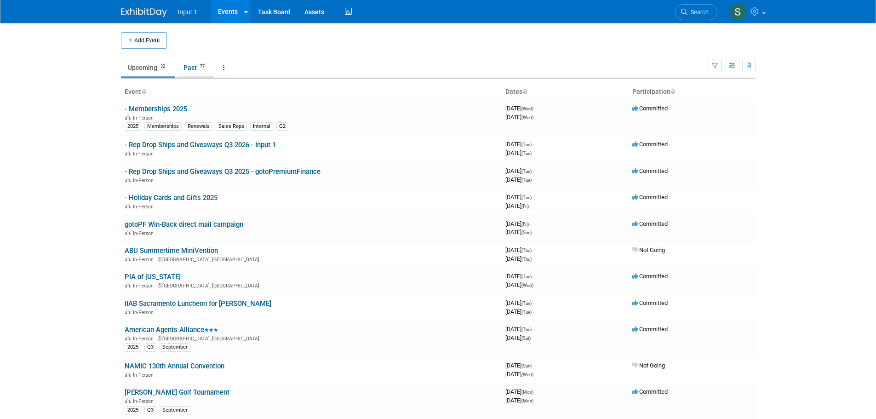
click at [188, 64] on link "Past 77" at bounding box center [196, 67] width 38 height 17
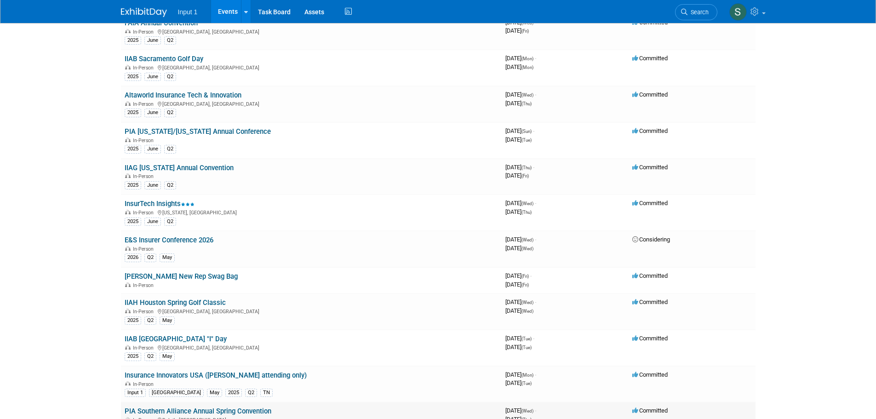
scroll to position [184, 0]
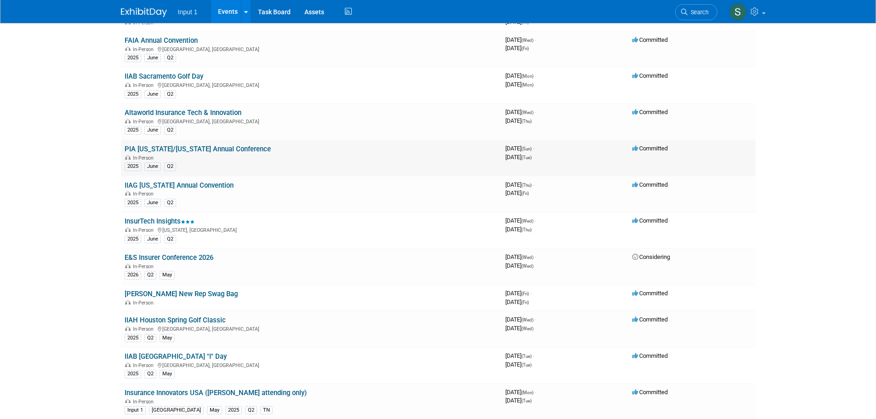
click at [195, 147] on link "PIA [US_STATE]/[US_STATE] Annual Conference" at bounding box center [198, 149] width 146 height 8
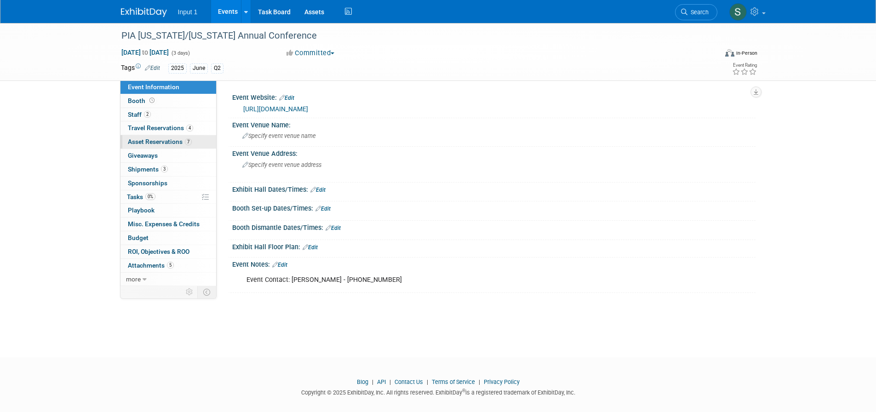
click at [164, 143] on span "Asset Reservations 7" at bounding box center [160, 141] width 64 height 7
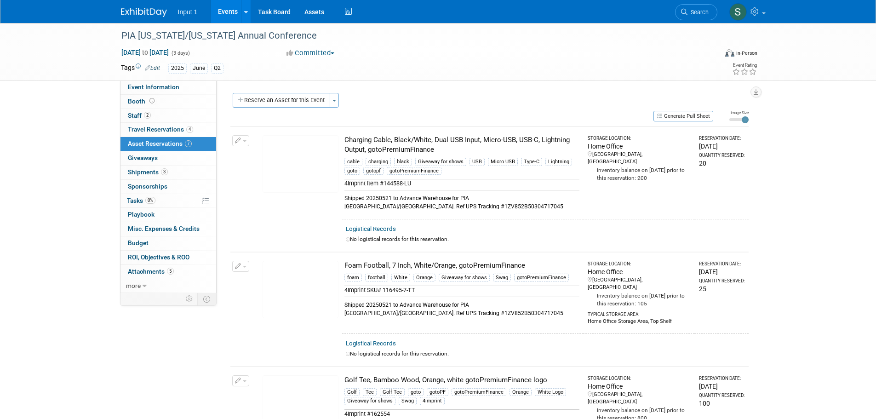
scroll to position [46, 0]
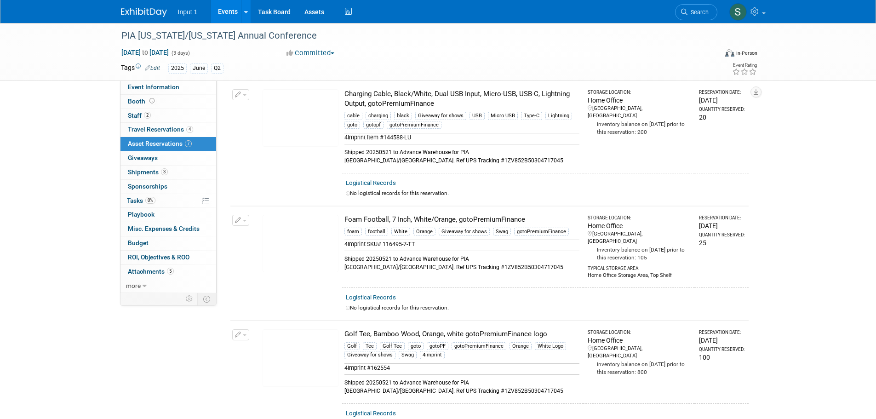
click at [732, 258] on td "Reservation Date: [DATE] [GEOGRAPHIC_DATA]: 25" at bounding box center [721, 246] width 54 height 81
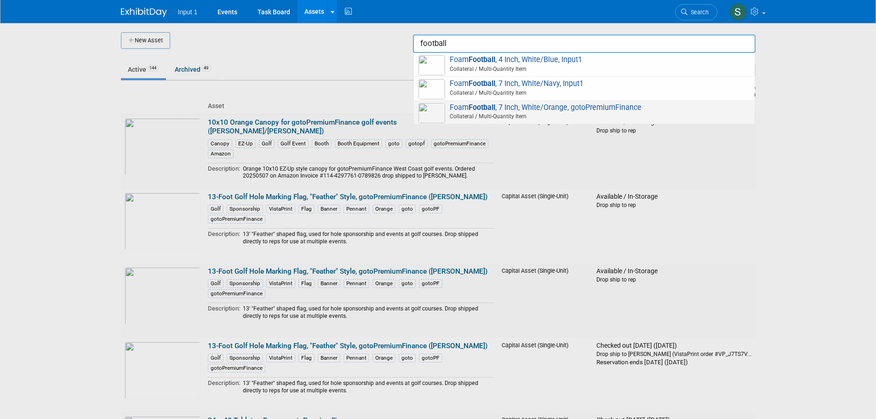
click at [491, 114] on span "Collateral / Multi-Quantity Item" at bounding box center [585, 116] width 329 height 8
type input "Foam Football, 7 Inch, White/Orange, gotoPremiumFinance"
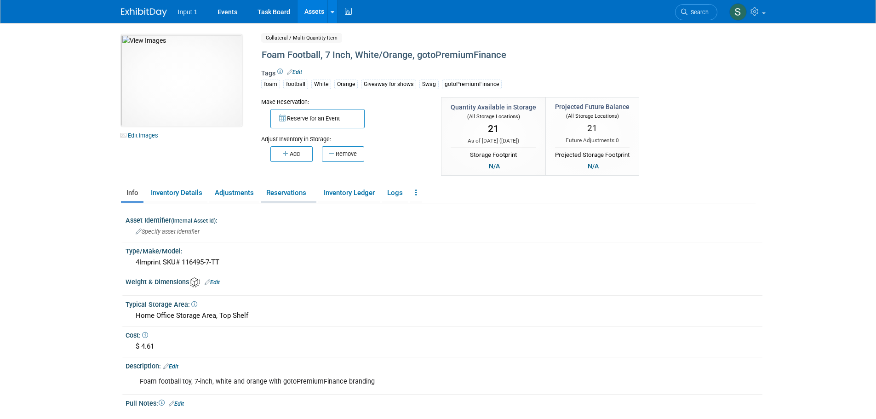
click at [269, 189] on link "Reservations" at bounding box center [289, 193] width 56 height 16
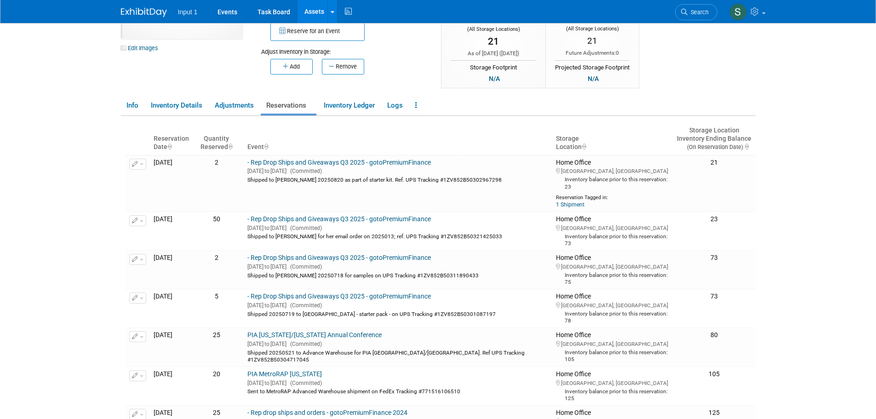
scroll to position [138, 0]
